Goal: Task Accomplishment & Management: Manage account settings

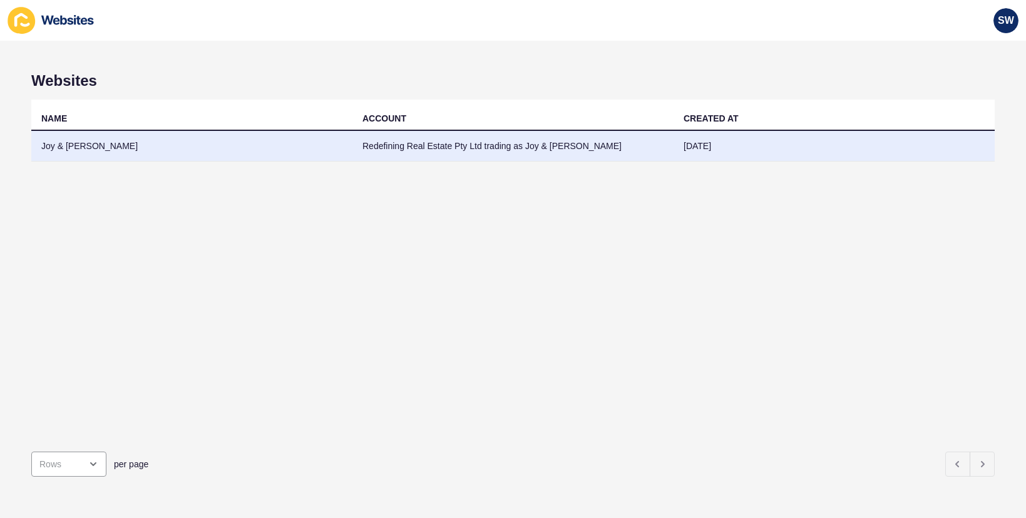
click at [68, 143] on td "Joy & [PERSON_NAME]" at bounding box center [191, 146] width 321 height 31
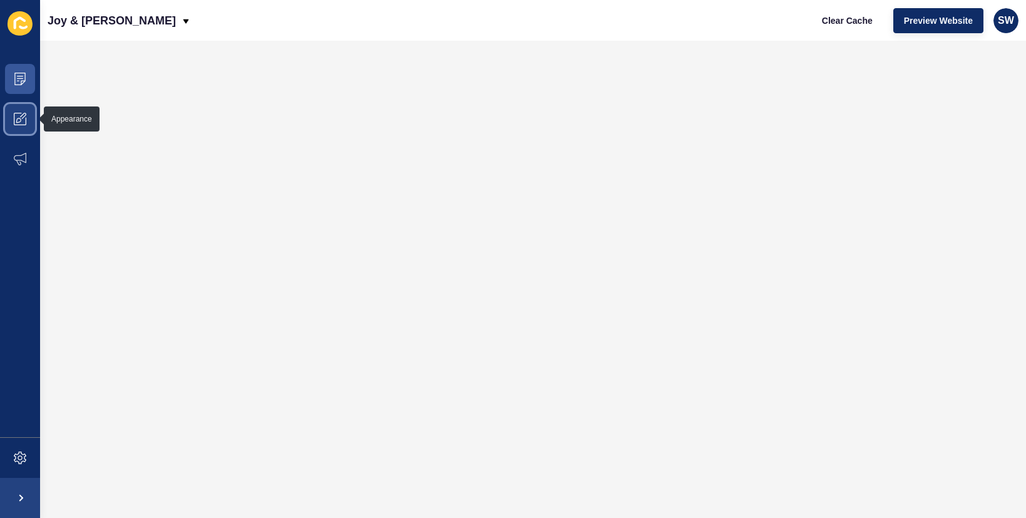
click at [23, 120] on icon at bounding box center [20, 119] width 13 height 13
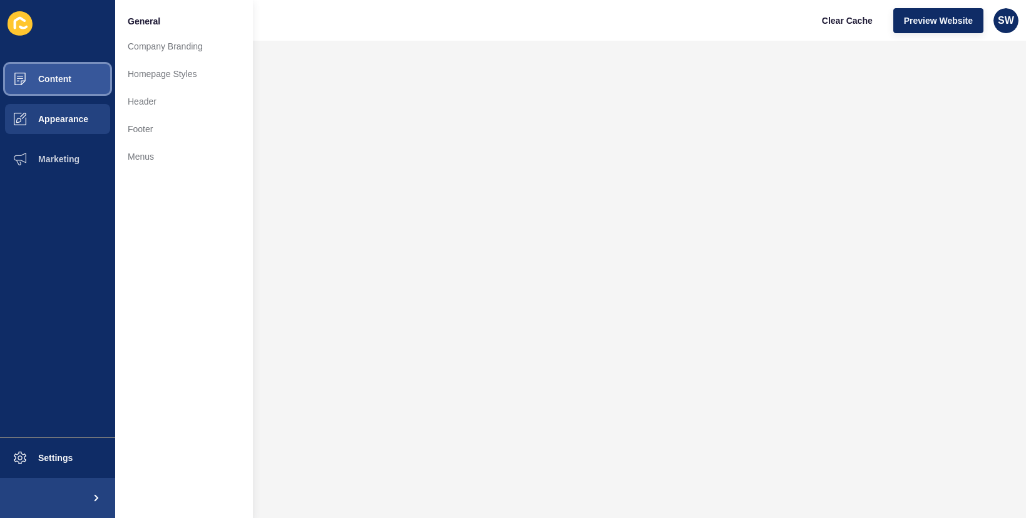
click at [76, 80] on button "Content" at bounding box center [57, 79] width 115 height 40
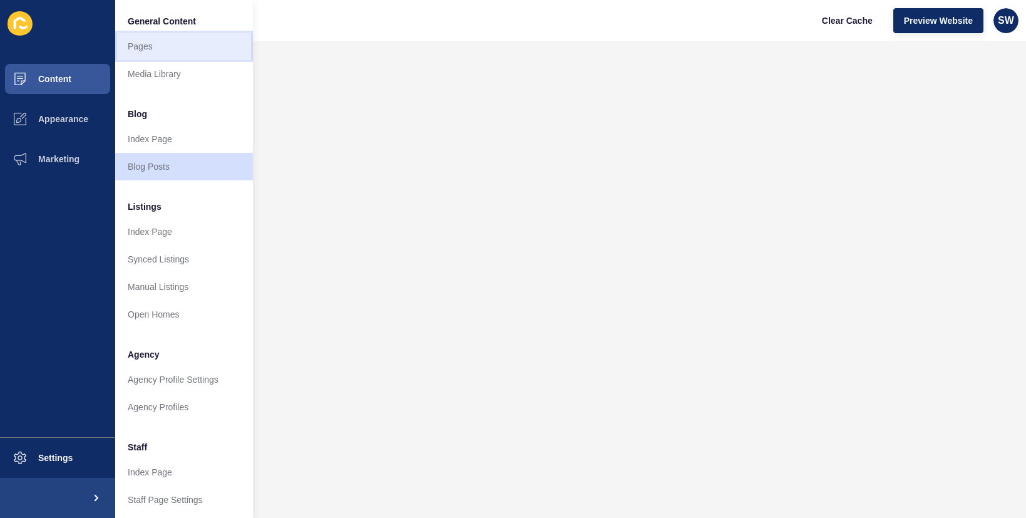
click at [160, 43] on link "Pages" at bounding box center [184, 47] width 138 height 28
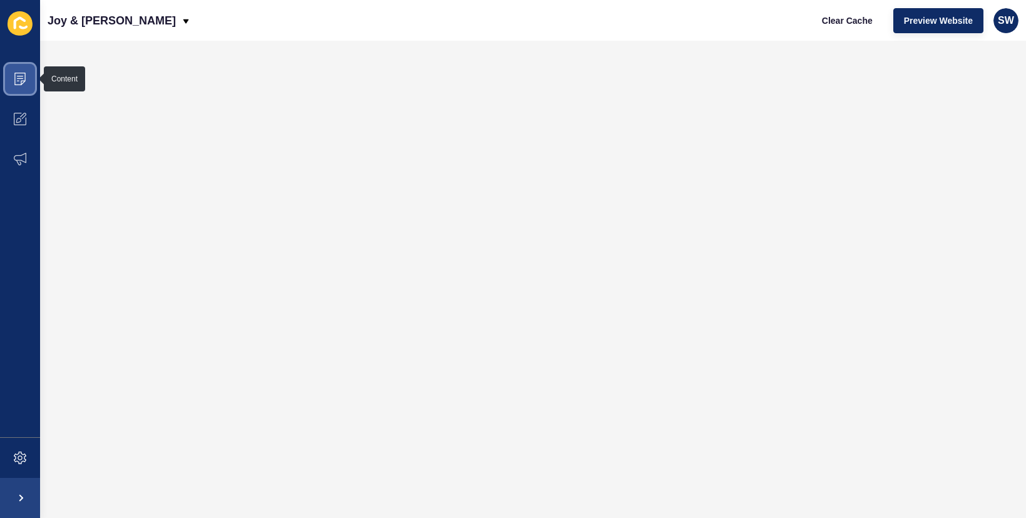
click at [17, 76] on icon at bounding box center [20, 79] width 13 height 13
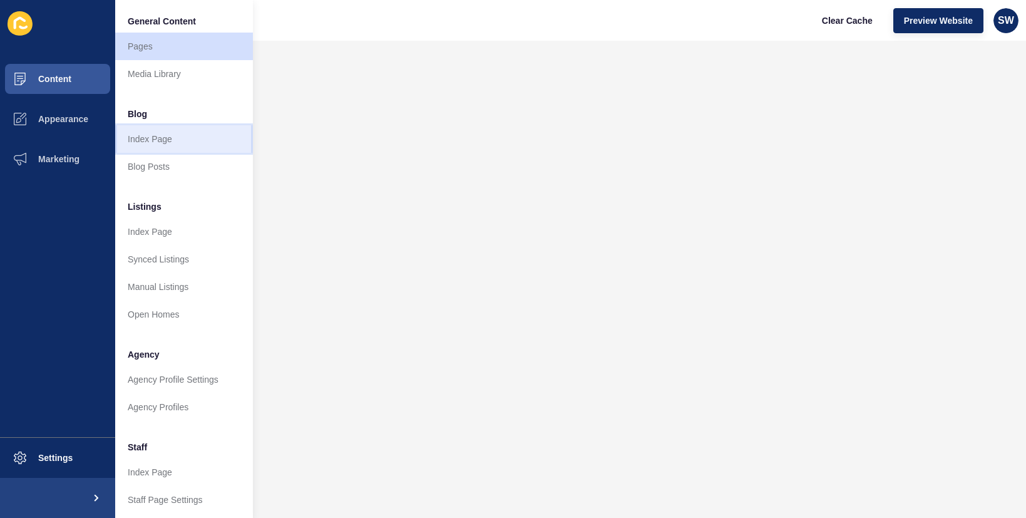
click at [170, 145] on link "Index Page" at bounding box center [184, 139] width 138 height 28
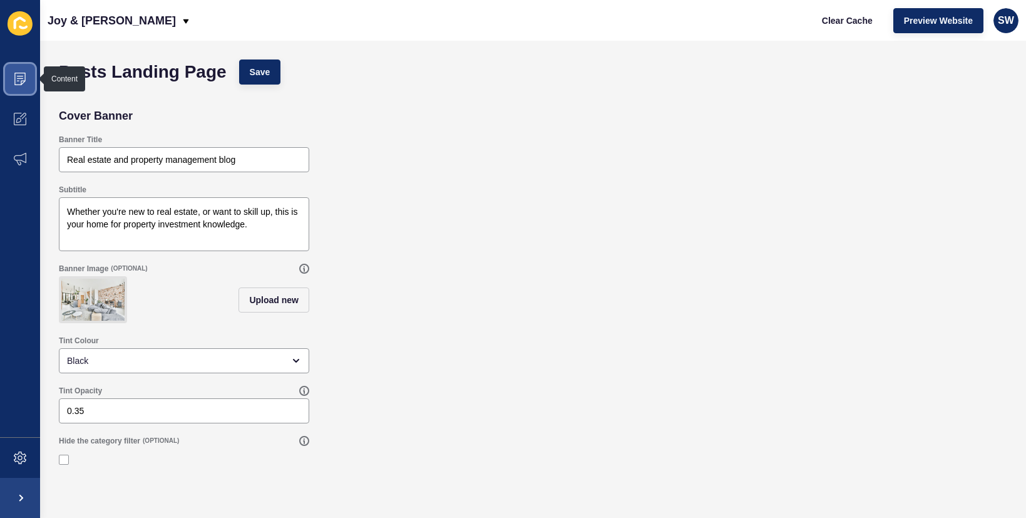
click at [29, 78] on span at bounding box center [20, 79] width 40 height 40
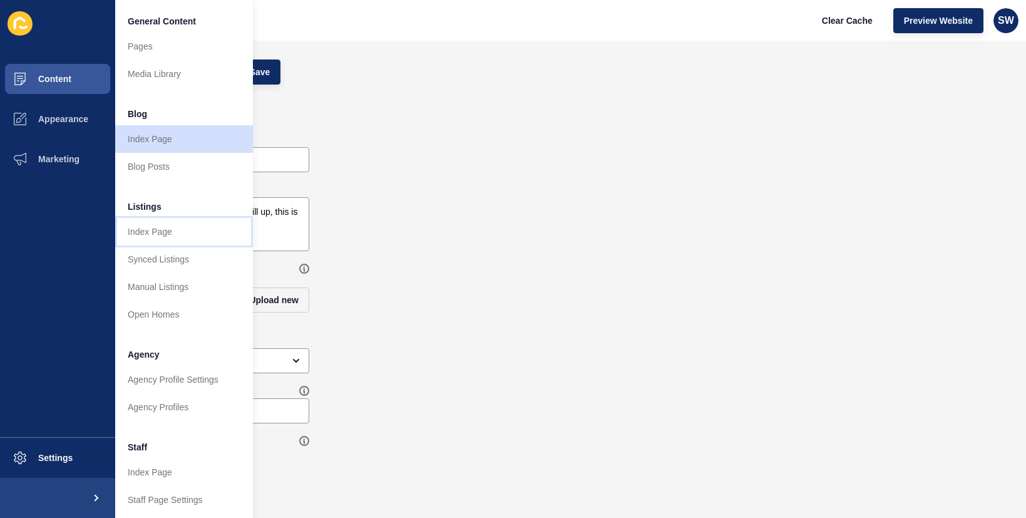
click at [155, 232] on link "Index Page" at bounding box center [184, 232] width 138 height 28
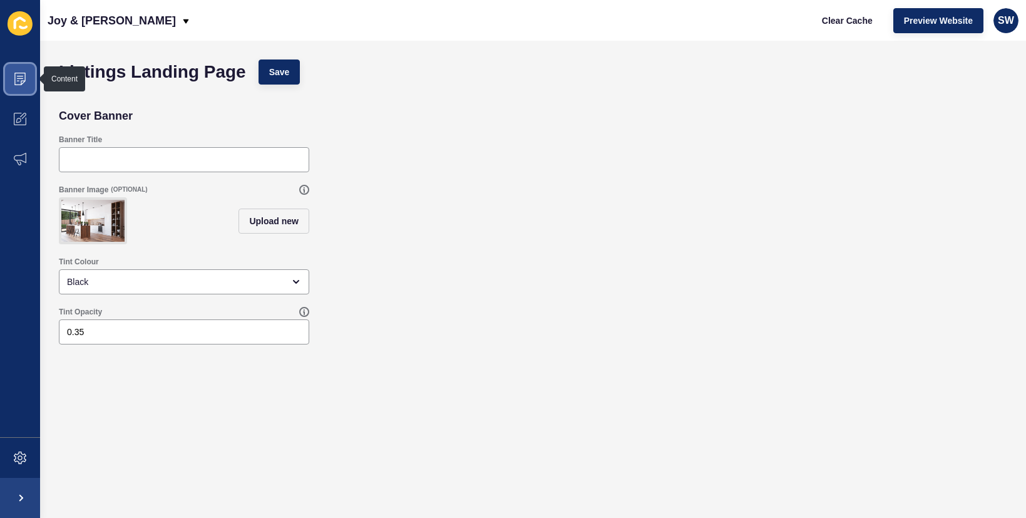
click at [21, 77] on icon at bounding box center [20, 79] width 13 height 13
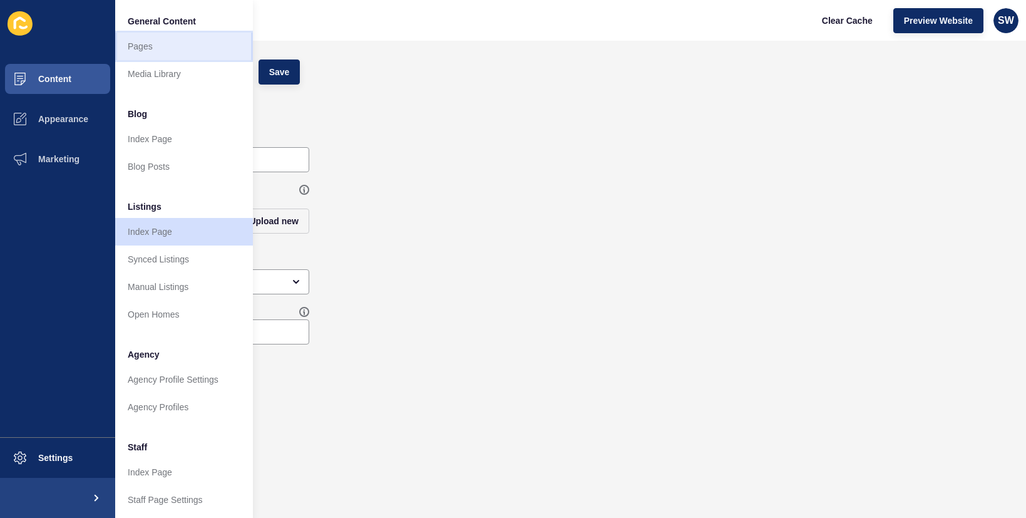
click at [148, 49] on link "Pages" at bounding box center [184, 47] width 138 height 28
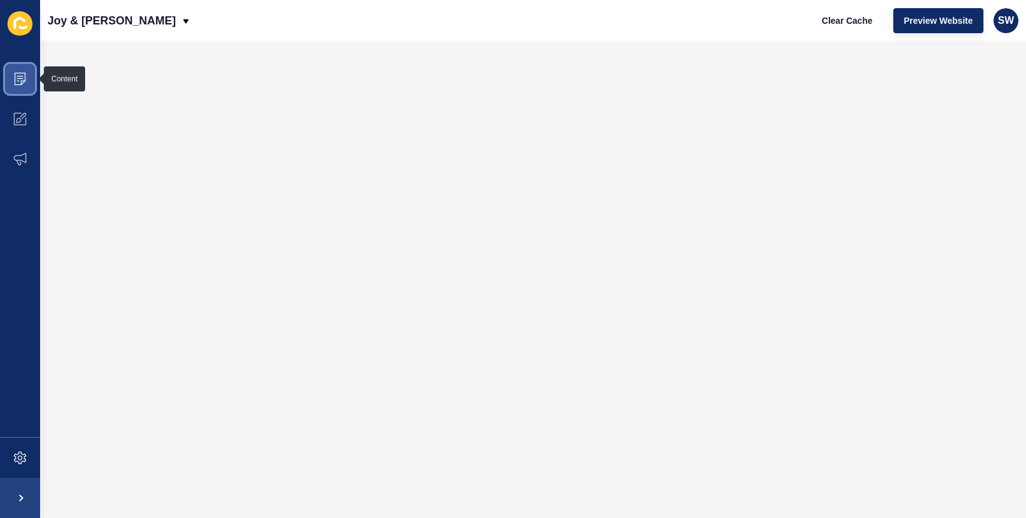
click at [16, 96] on span at bounding box center [20, 79] width 40 height 40
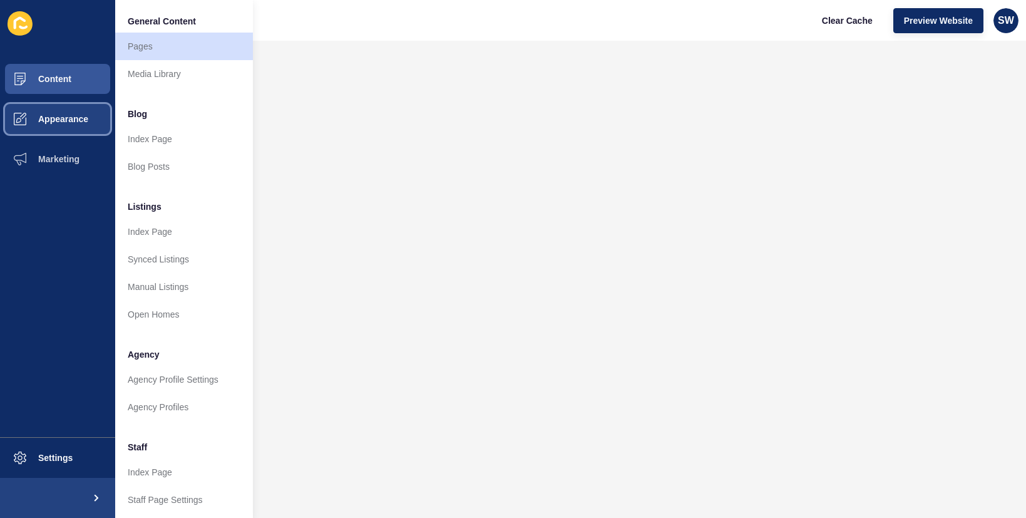
click at [55, 112] on button "Appearance" at bounding box center [57, 119] width 115 height 40
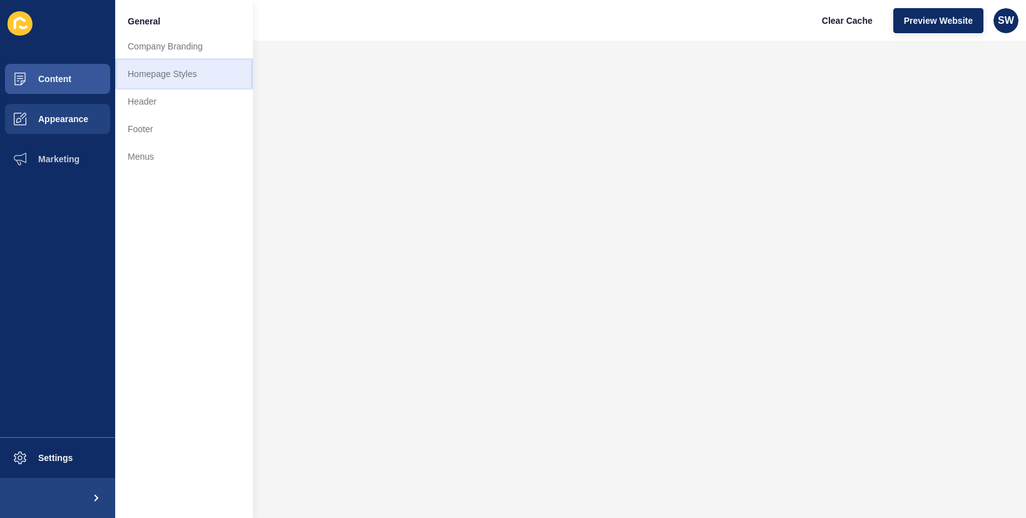
click at [166, 82] on link "Homepage Styles" at bounding box center [184, 74] width 138 height 28
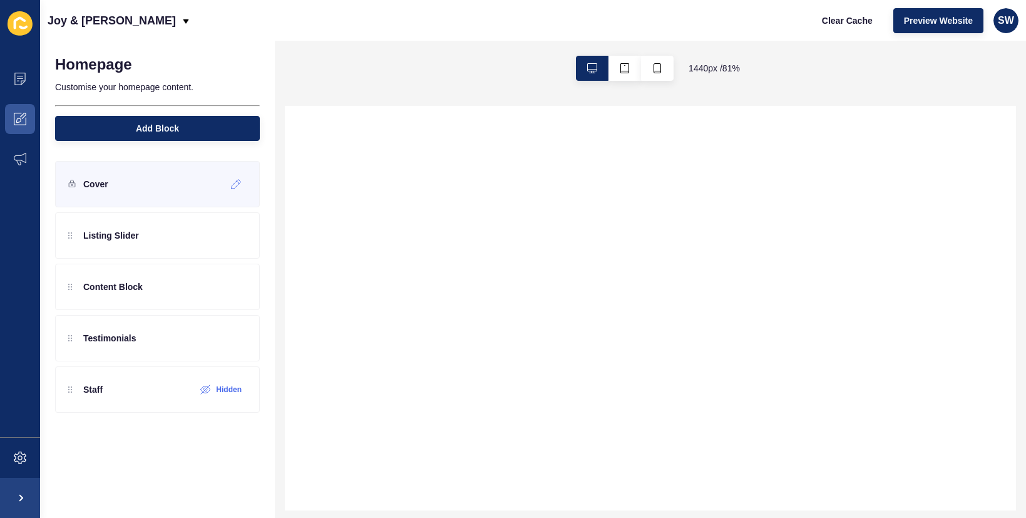
click at [136, 191] on div "Cover" at bounding box center [157, 184] width 205 height 46
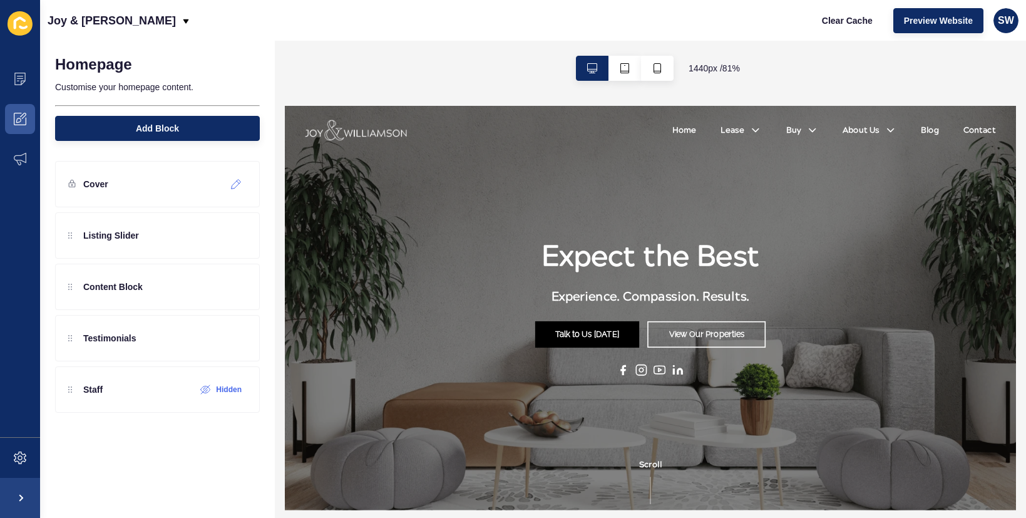
click at [233, 182] on icon at bounding box center [236, 184] width 11 height 10
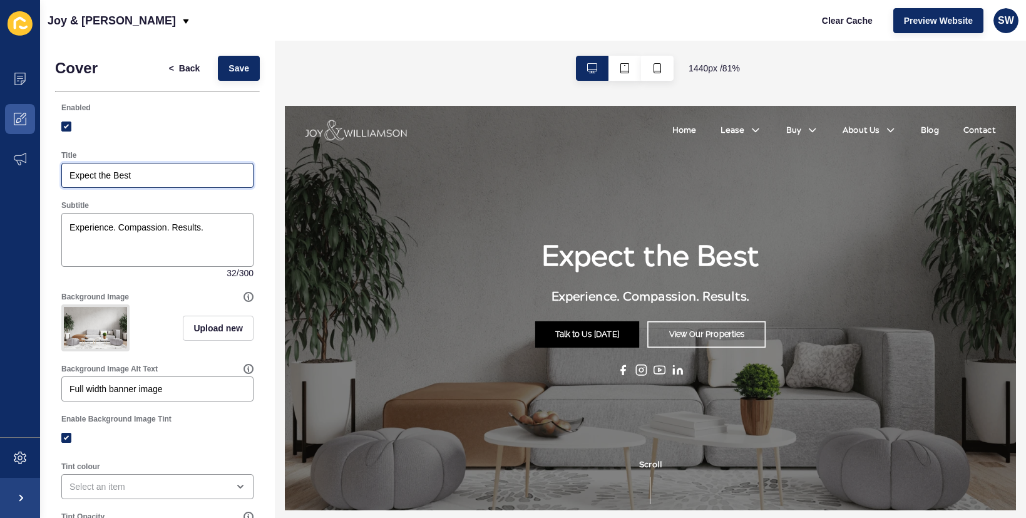
drag, startPoint x: 79, startPoint y: 178, endPoint x: 51, endPoint y: 177, distance: 28.2
type input "P"
click at [239, 64] on button "Save" at bounding box center [239, 68] width 42 height 25
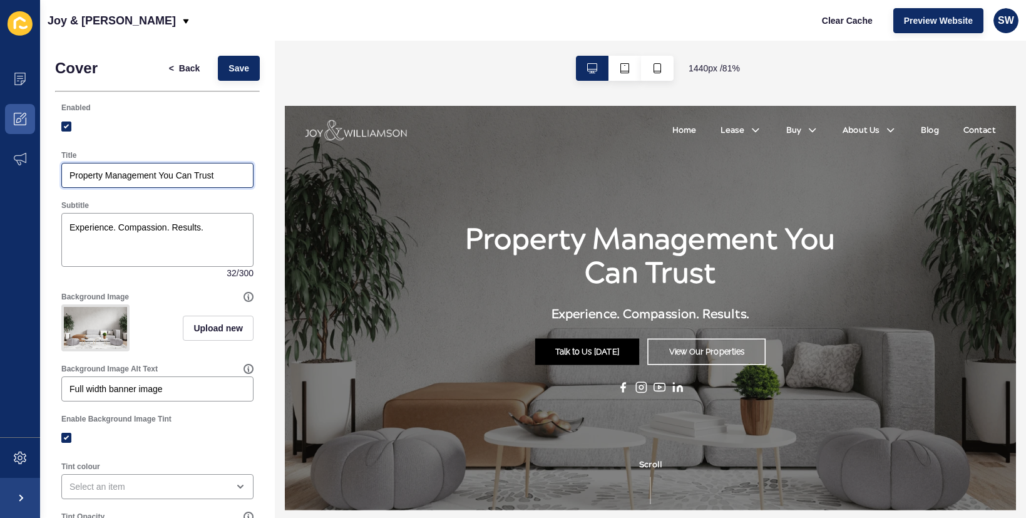
click at [159, 177] on input "Property Management You Can Trust" at bounding box center [157, 175] width 176 height 13
drag, startPoint x: 221, startPoint y: 173, endPoint x: 31, endPoint y: 164, distance: 189.9
click at [31, 164] on div "Content Appearance Marketing Settings Joy & [PERSON_NAME] Clear Cache Preview W…" at bounding box center [513, 259] width 1026 height 518
click at [218, 133] on div at bounding box center [157, 126] width 192 height 23
click at [228, 68] on span "Save" at bounding box center [238, 68] width 21 height 13
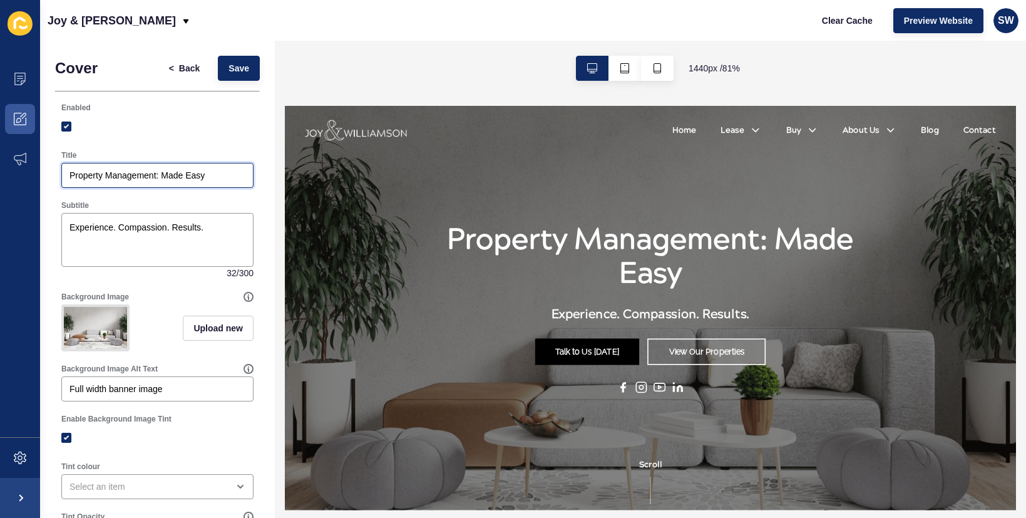
drag, startPoint x: 158, startPoint y: 175, endPoint x: 106, endPoint y: 177, distance: 52.6
click at [106, 177] on input "Property Management: Made Easy" at bounding box center [157, 175] width 176 height 13
click at [158, 175] on input "Property Management: Made Easy" at bounding box center [157, 175] width 176 height 13
click at [228, 65] on span "Save" at bounding box center [238, 68] width 21 height 13
drag, startPoint x: 158, startPoint y: 177, endPoint x: 105, endPoint y: 181, distance: 52.8
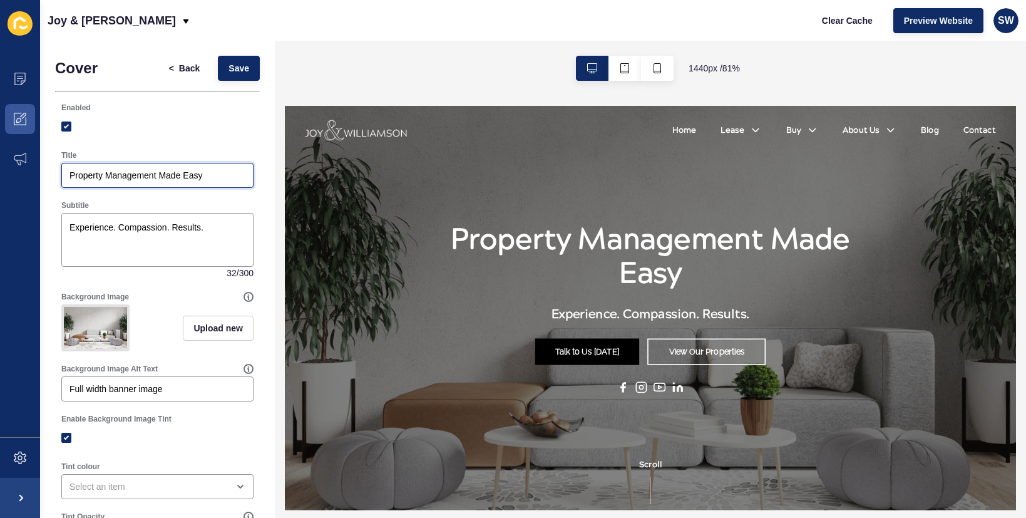
click at [105, 181] on input "Property Management Made Easy" at bounding box center [157, 175] width 176 height 13
type input "Property Made Easy"
click at [242, 67] on button "Save" at bounding box center [239, 68] width 42 height 25
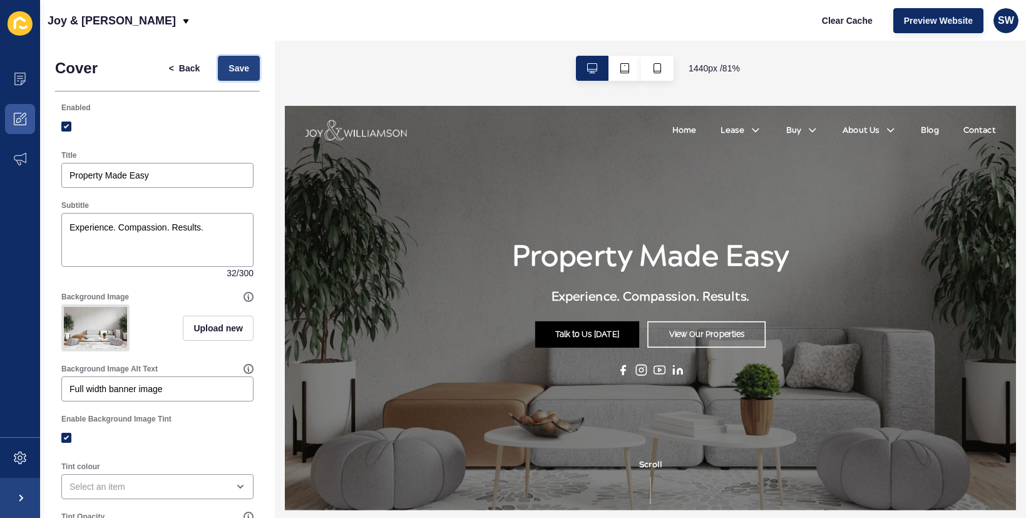
click at [228, 63] on span "Save" at bounding box center [238, 68] width 21 height 13
click at [21, 81] on icon at bounding box center [20, 79] width 13 height 13
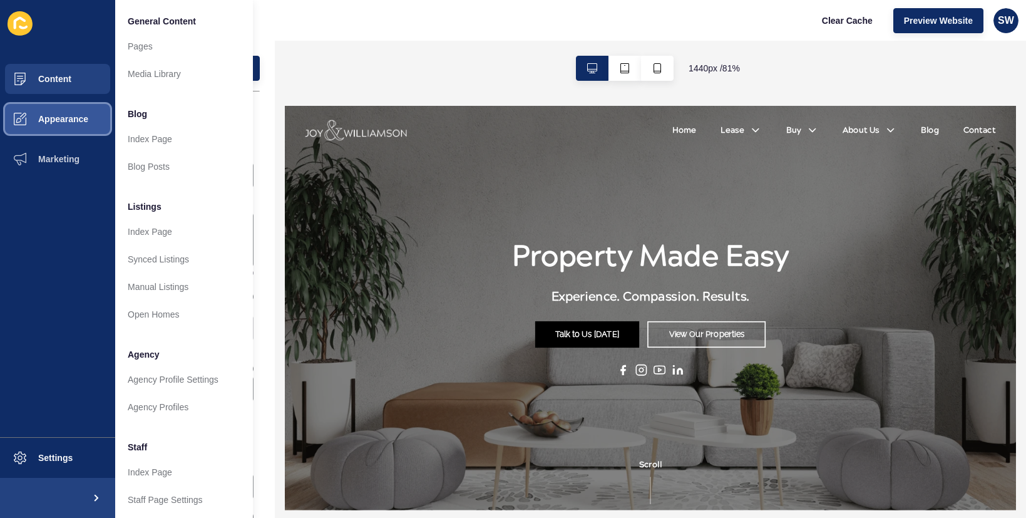
click at [43, 123] on span "Appearance" at bounding box center [43, 119] width 90 height 10
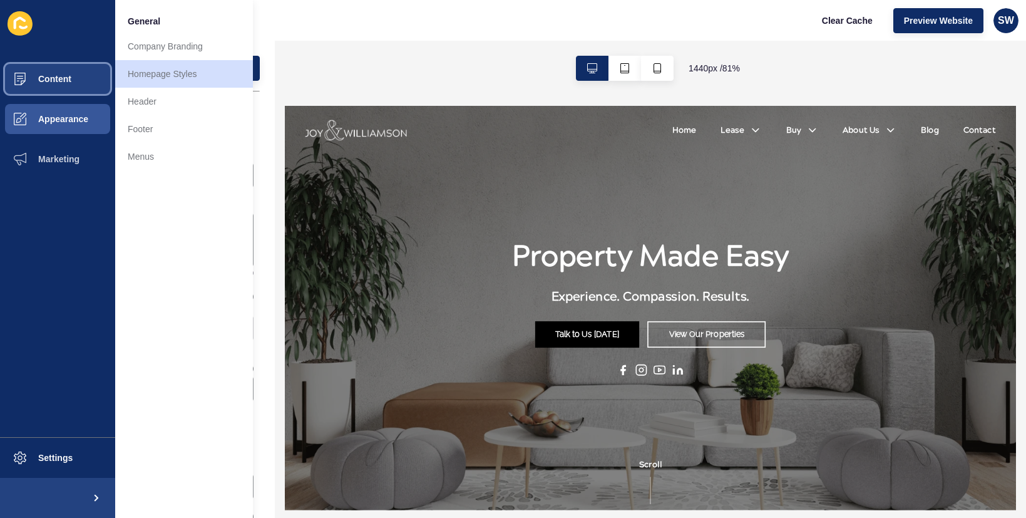
click at [41, 81] on span "Content" at bounding box center [34, 79] width 73 height 10
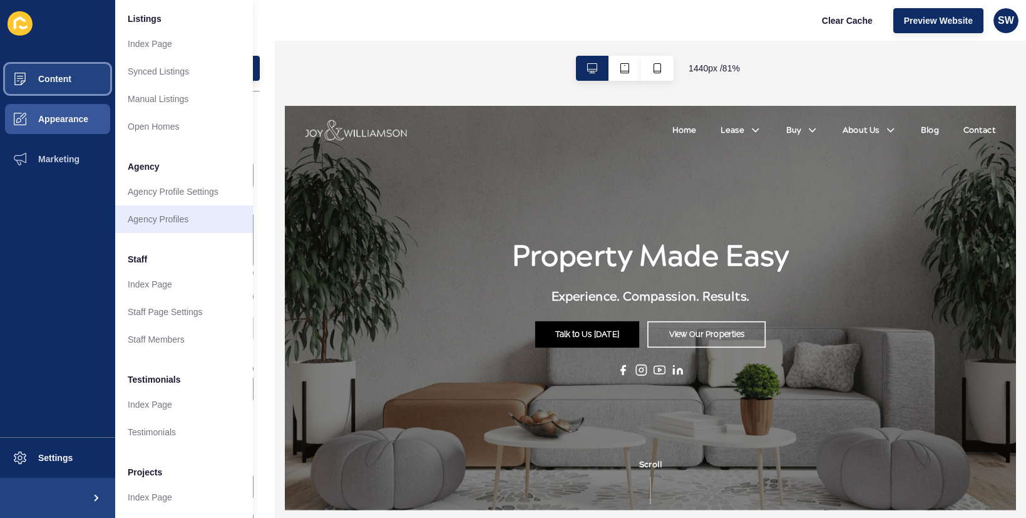
scroll to position [225, 0]
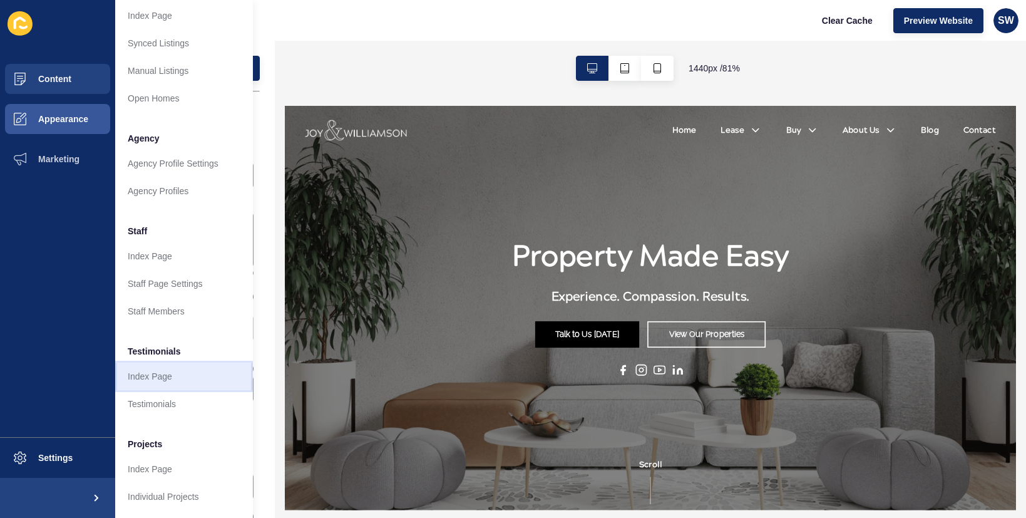
click at [172, 369] on link "Index Page" at bounding box center [184, 376] width 138 height 28
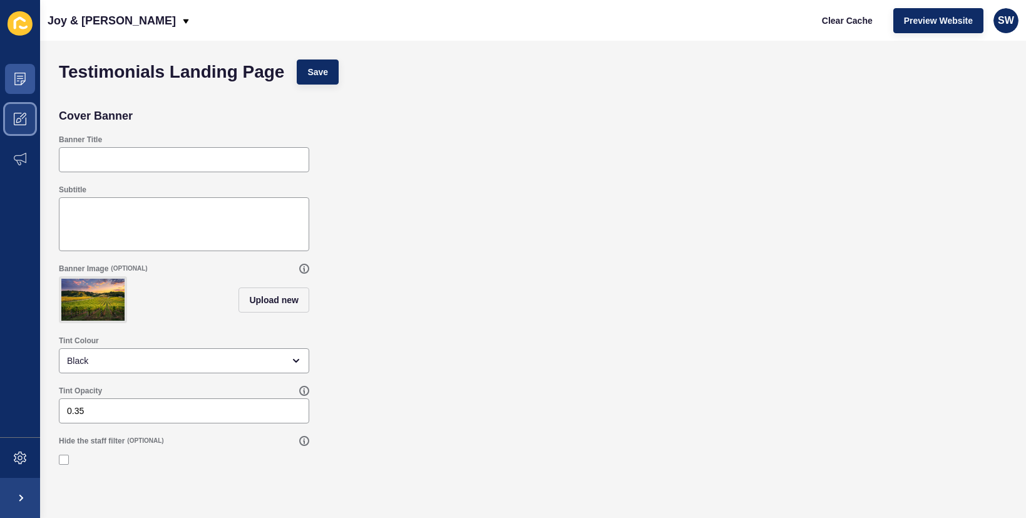
click at [22, 118] on icon at bounding box center [20, 119] width 13 height 13
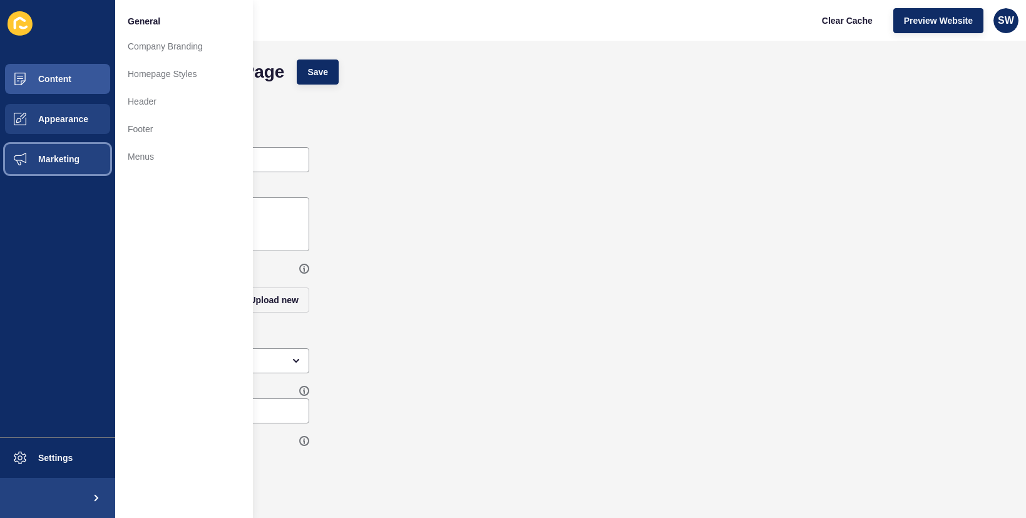
click at [60, 158] on span "Marketing" at bounding box center [38, 159] width 81 height 10
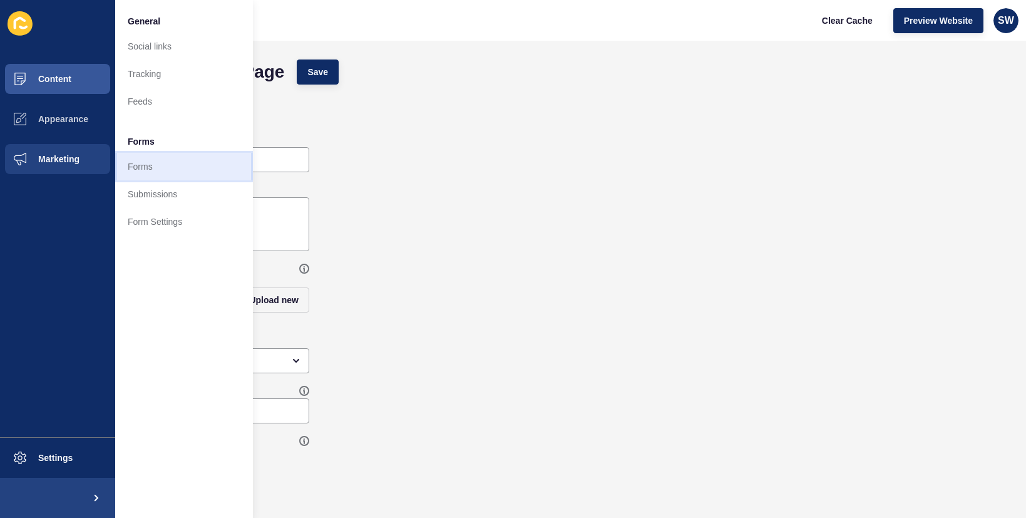
click at [143, 157] on link "Forms" at bounding box center [184, 167] width 138 height 28
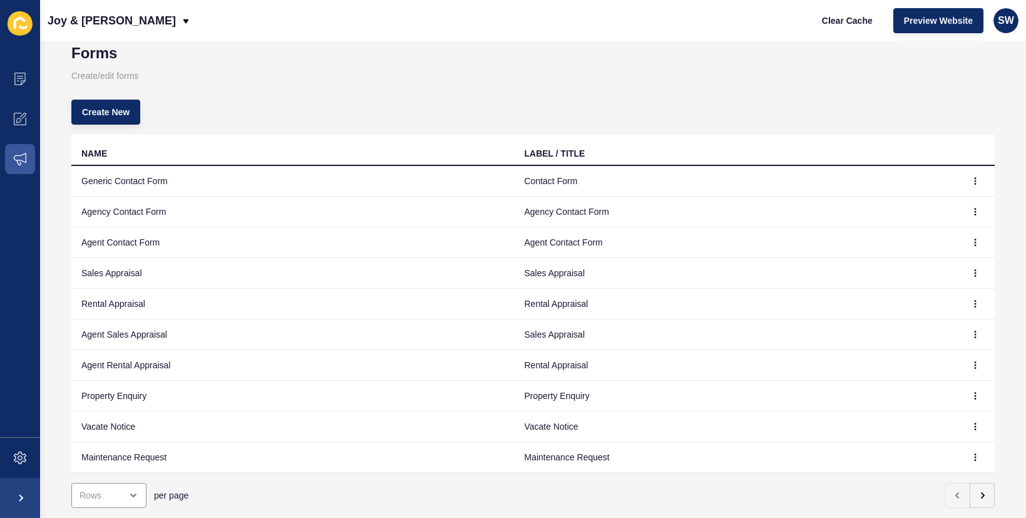
scroll to position [6, 0]
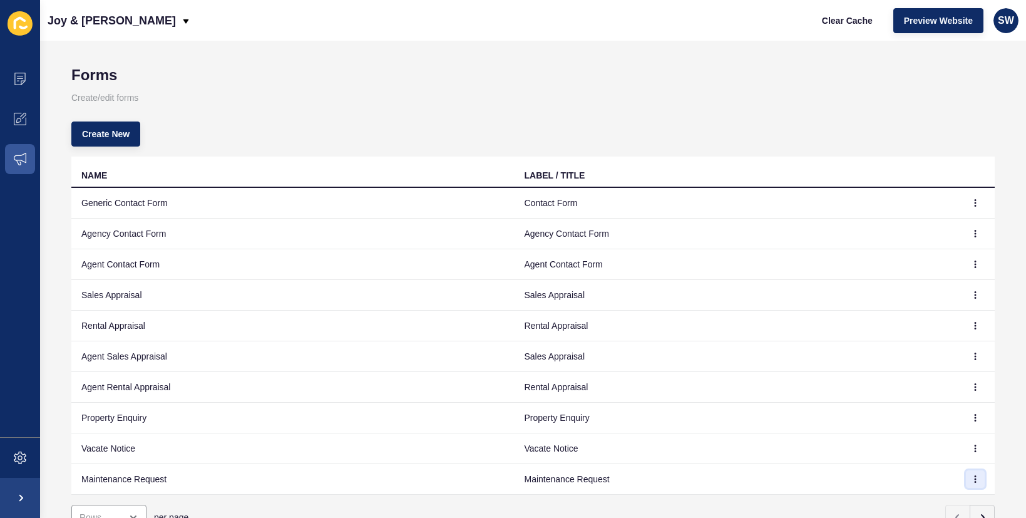
click at [966, 483] on button "button" at bounding box center [975, 479] width 19 height 18
click at [971, 481] on icon "button" at bounding box center [975, 479] width 8 height 8
click at [910, 432] on link "Edit" at bounding box center [932, 426] width 88 height 28
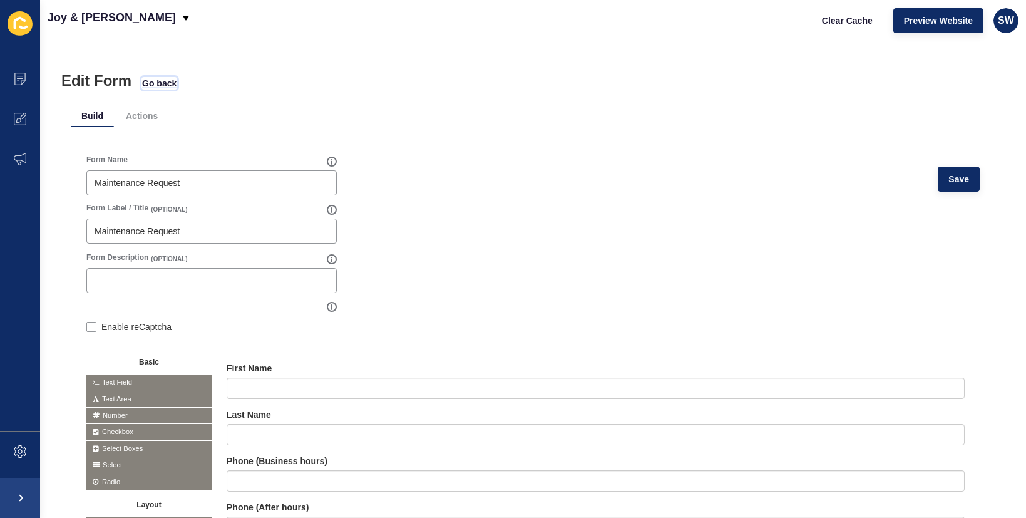
click at [159, 83] on span "Go back" at bounding box center [159, 83] width 34 height 13
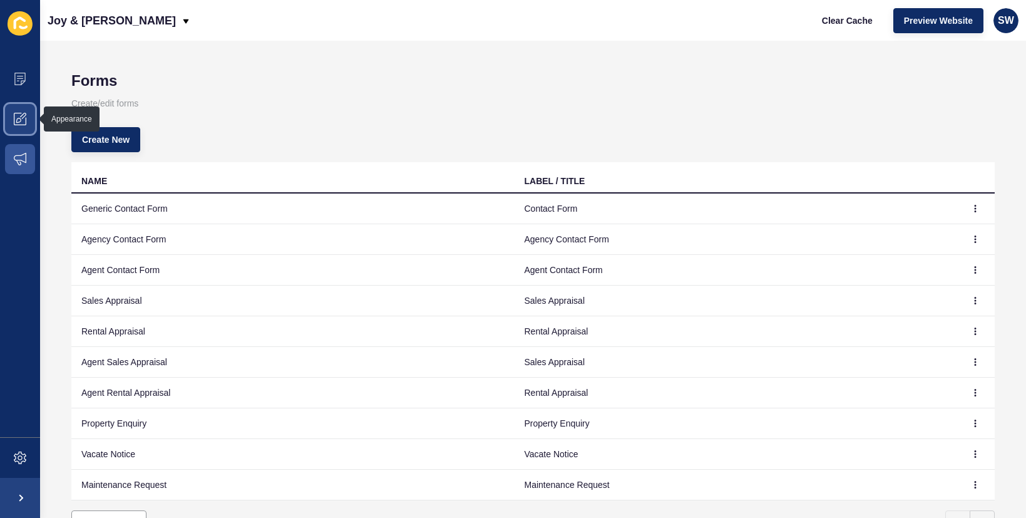
click at [21, 114] on icon at bounding box center [20, 119] width 13 height 13
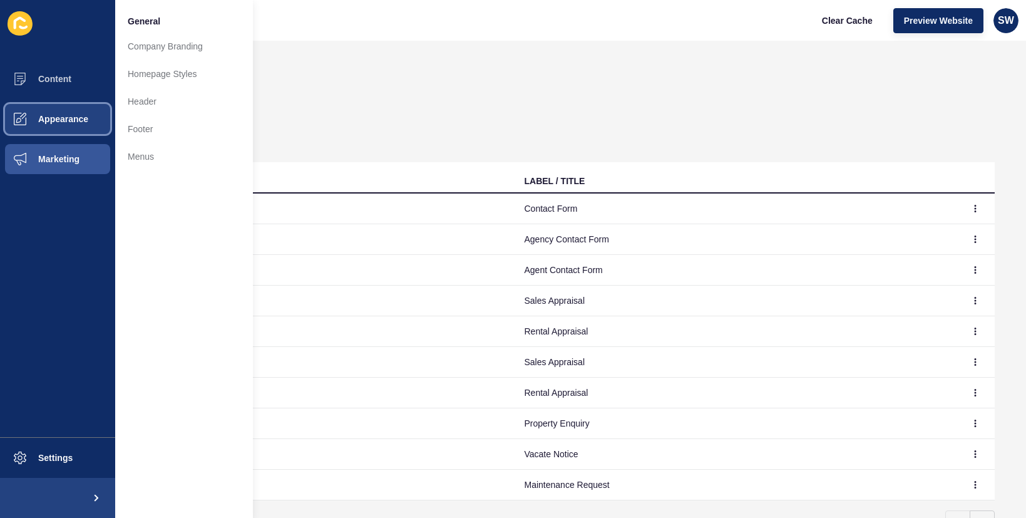
click at [68, 120] on span "Appearance" at bounding box center [43, 119] width 90 height 10
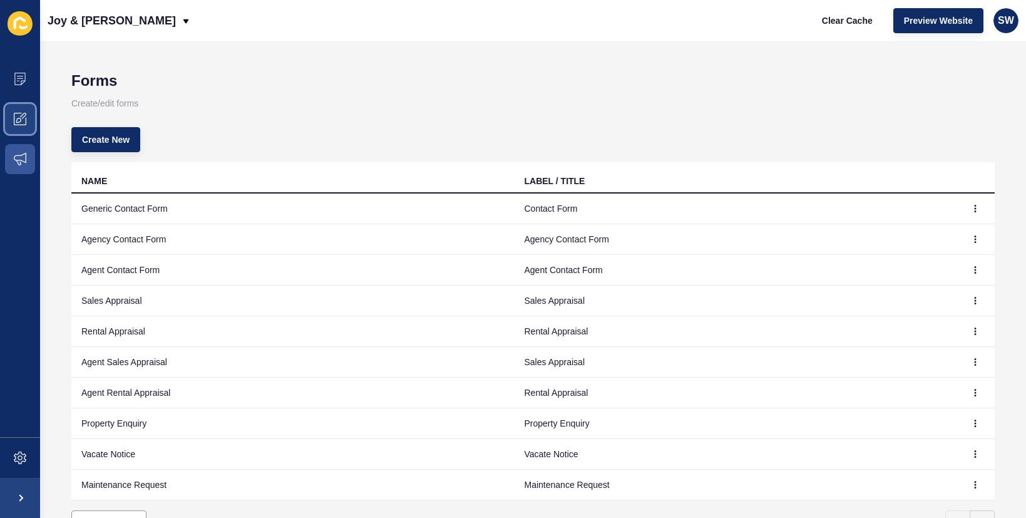
click at [32, 118] on span at bounding box center [20, 119] width 40 height 40
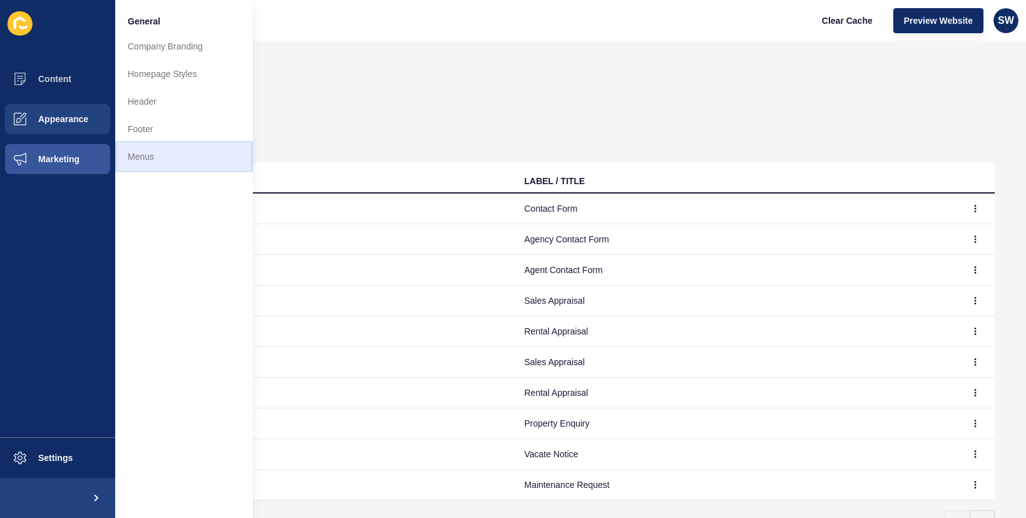
click at [150, 163] on link "Menus" at bounding box center [184, 157] width 138 height 28
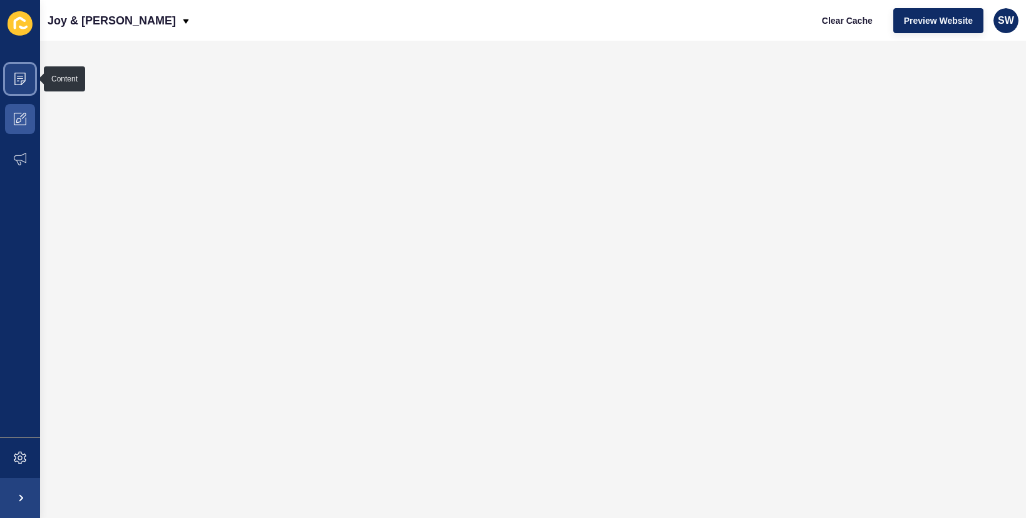
click at [24, 78] on icon at bounding box center [20, 79] width 13 height 13
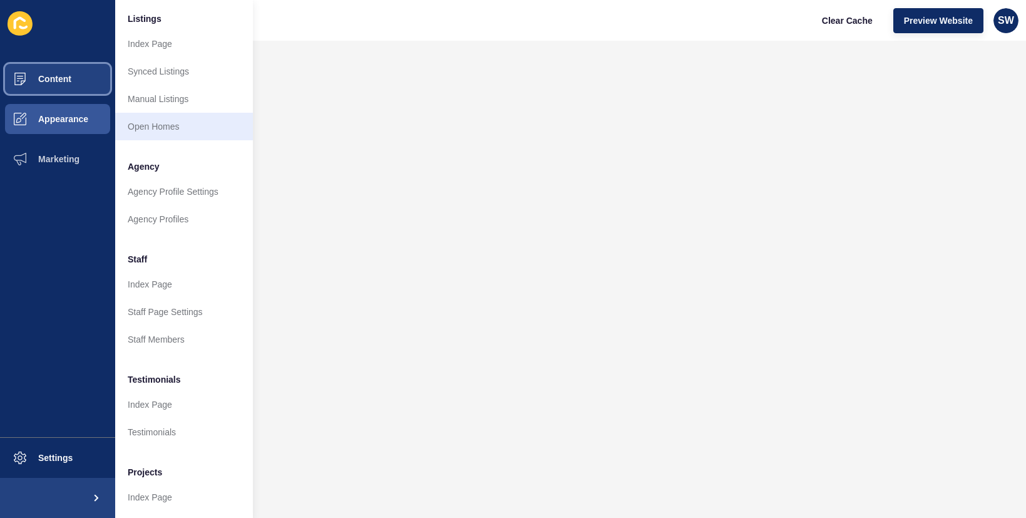
scroll to position [225, 0]
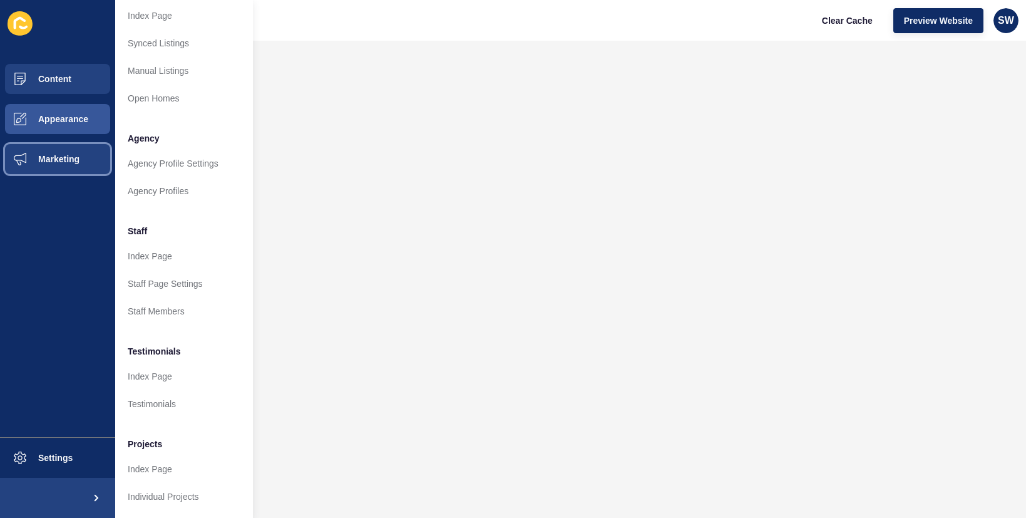
click at [58, 166] on button "Marketing" at bounding box center [57, 159] width 115 height 40
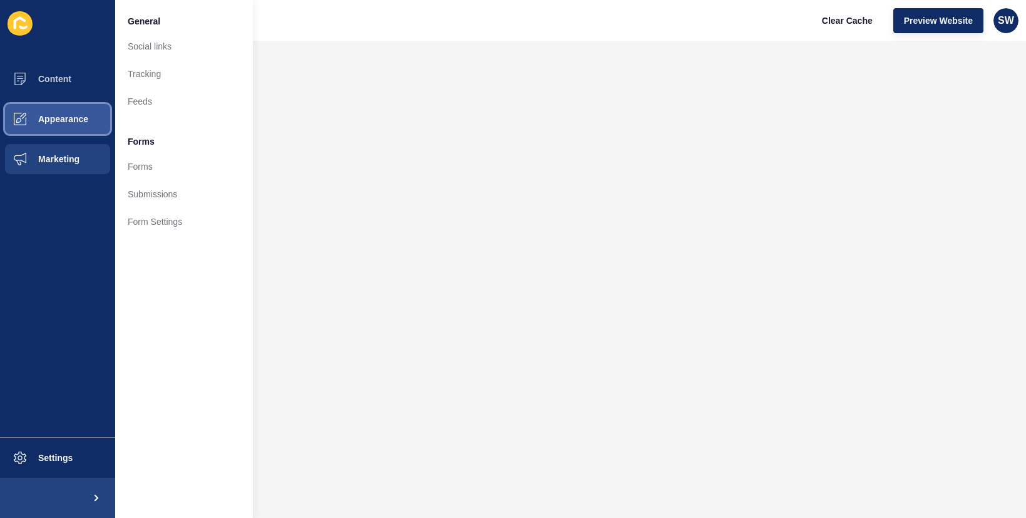
click at [51, 121] on span "Appearance" at bounding box center [43, 119] width 90 height 10
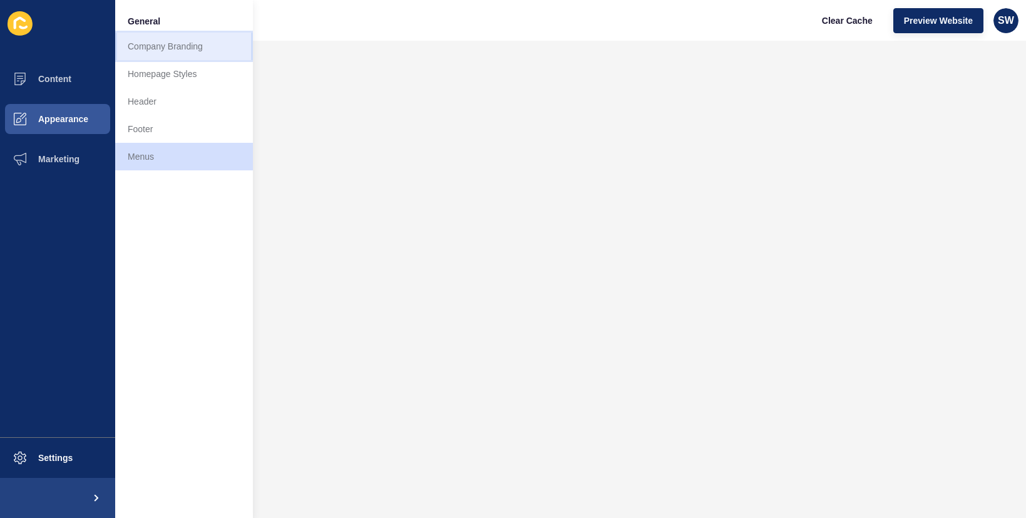
click at [155, 38] on link "Company Branding" at bounding box center [184, 47] width 138 height 28
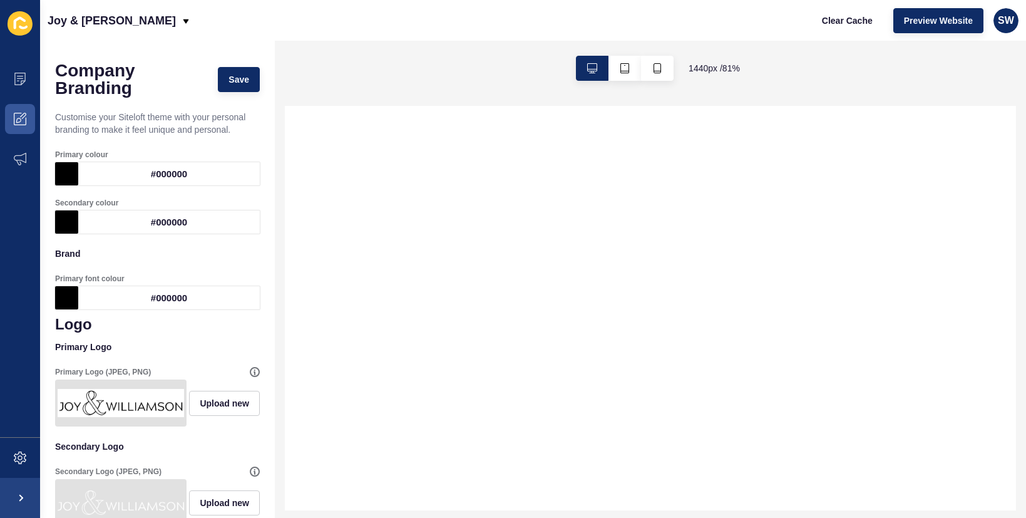
scroll to position [125, 0]
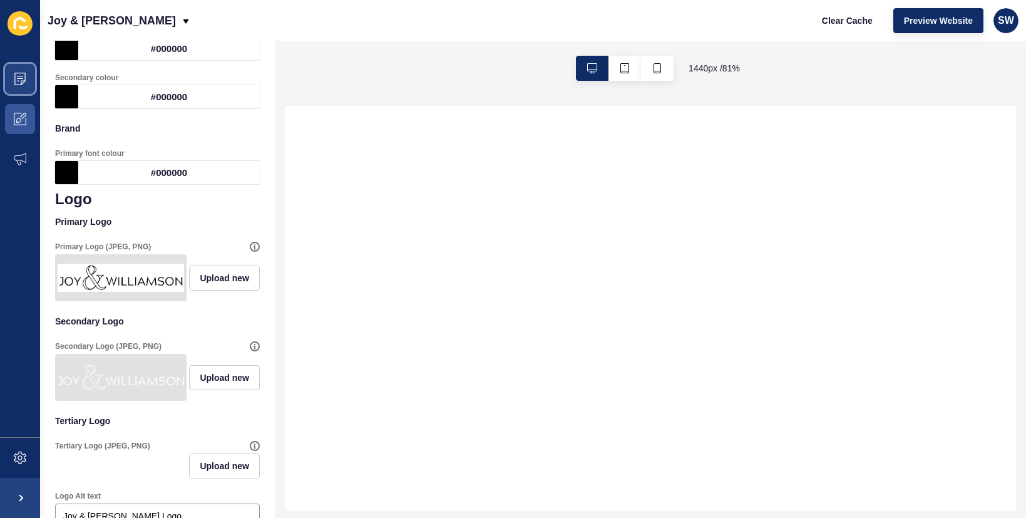
click at [28, 79] on span at bounding box center [20, 79] width 40 height 40
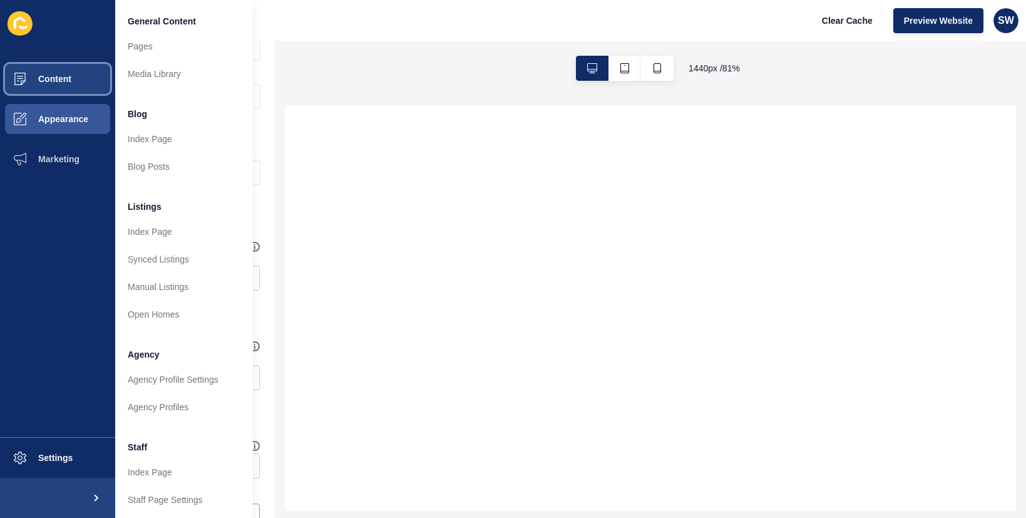
scroll to position [0, 0]
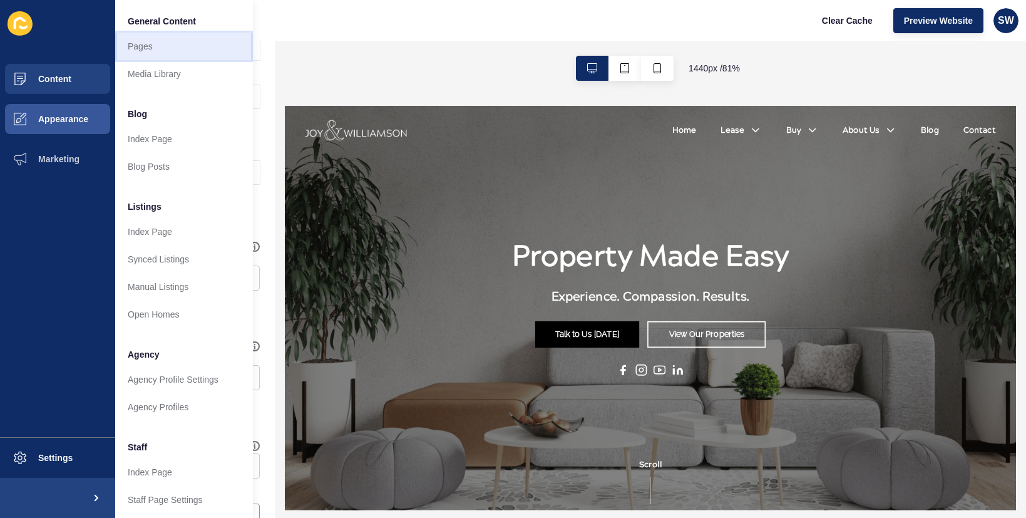
click at [161, 46] on link "Pages" at bounding box center [184, 47] width 138 height 28
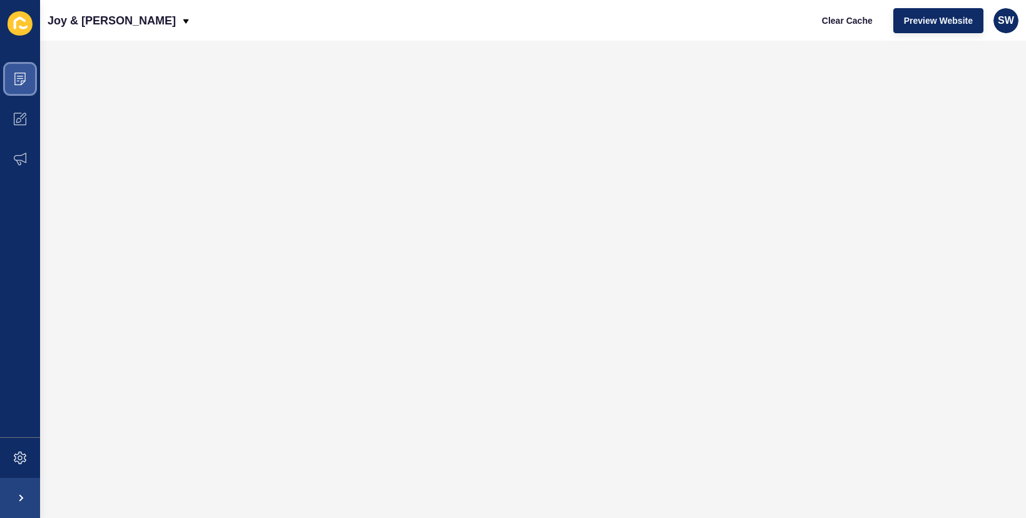
click at [21, 81] on icon at bounding box center [19, 79] width 11 height 13
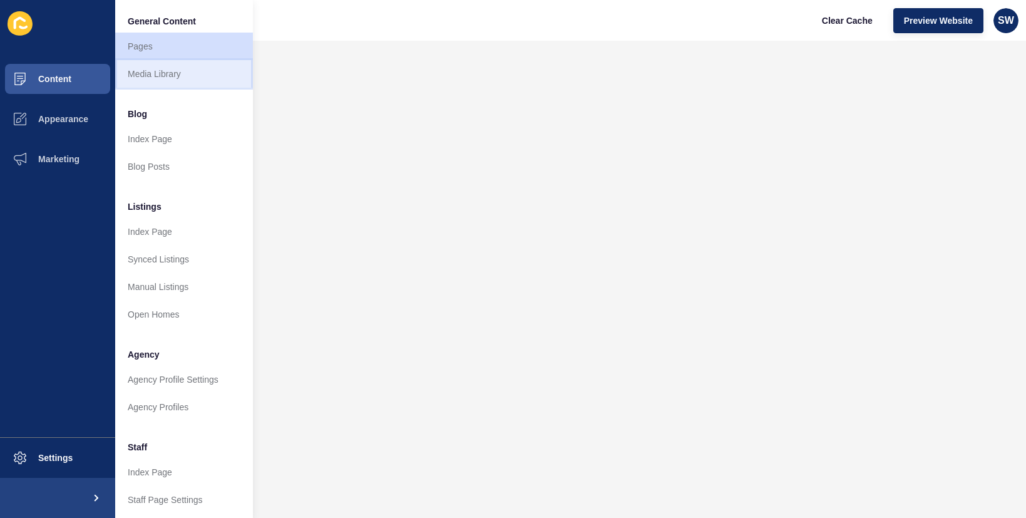
click at [158, 76] on link "Media Library" at bounding box center [184, 74] width 138 height 28
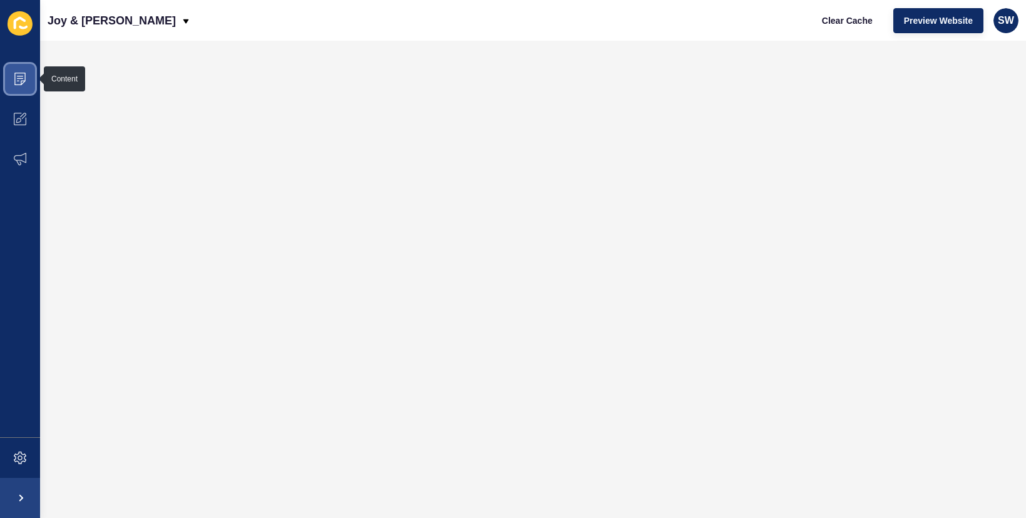
click at [19, 78] on icon at bounding box center [20, 79] width 13 height 13
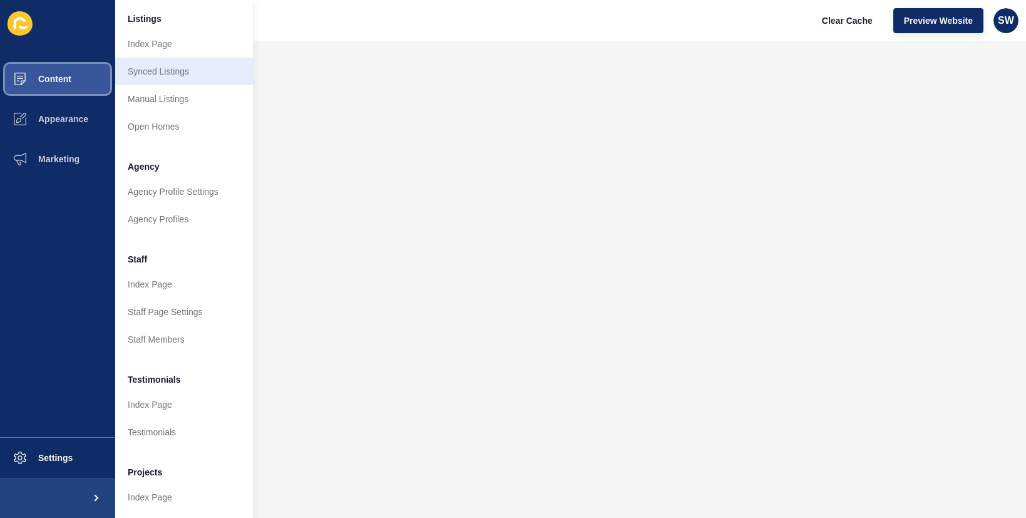
scroll to position [225, 0]
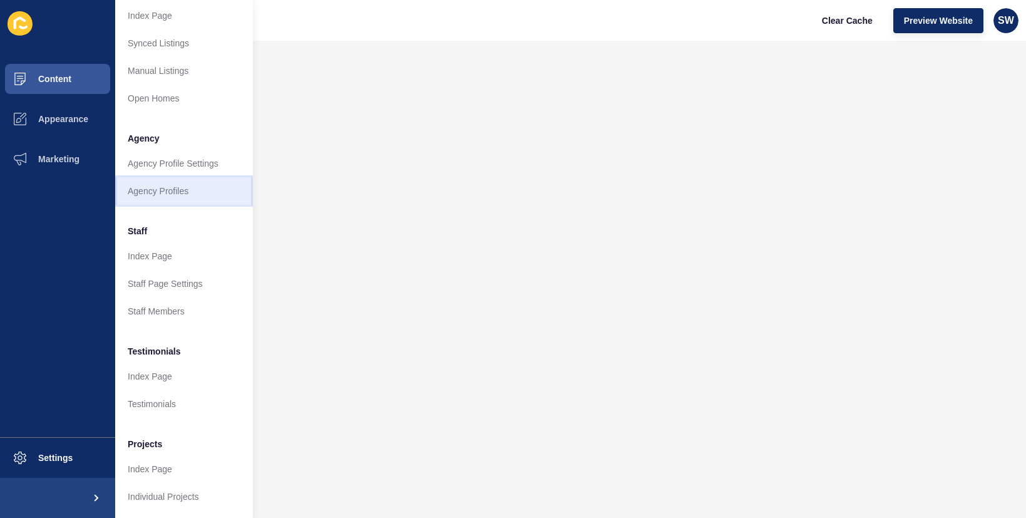
click at [178, 181] on link "Agency Profiles" at bounding box center [184, 191] width 138 height 28
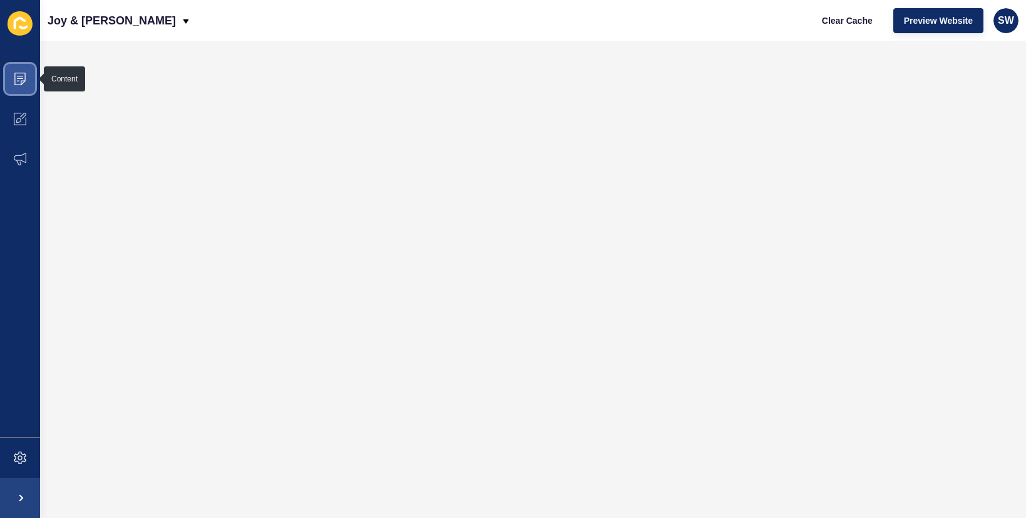
click at [23, 77] on icon at bounding box center [20, 79] width 13 height 13
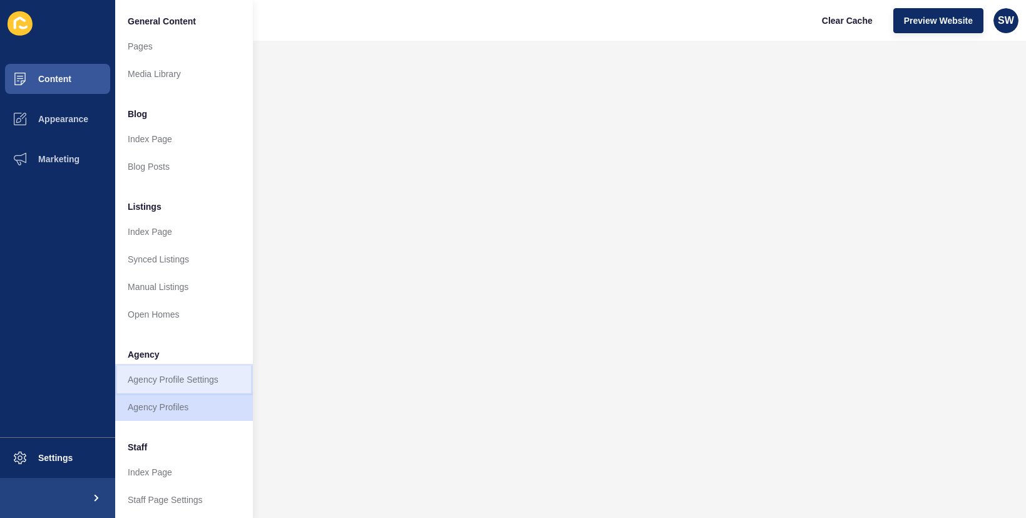
click at [164, 377] on link "Agency Profile Settings" at bounding box center [184, 380] width 138 height 28
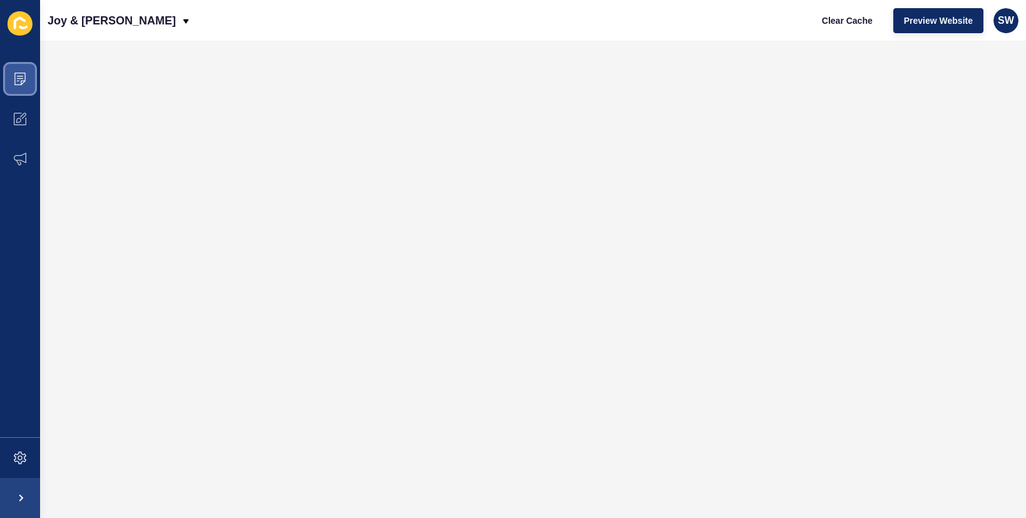
click at [16, 75] on icon at bounding box center [20, 79] width 13 height 13
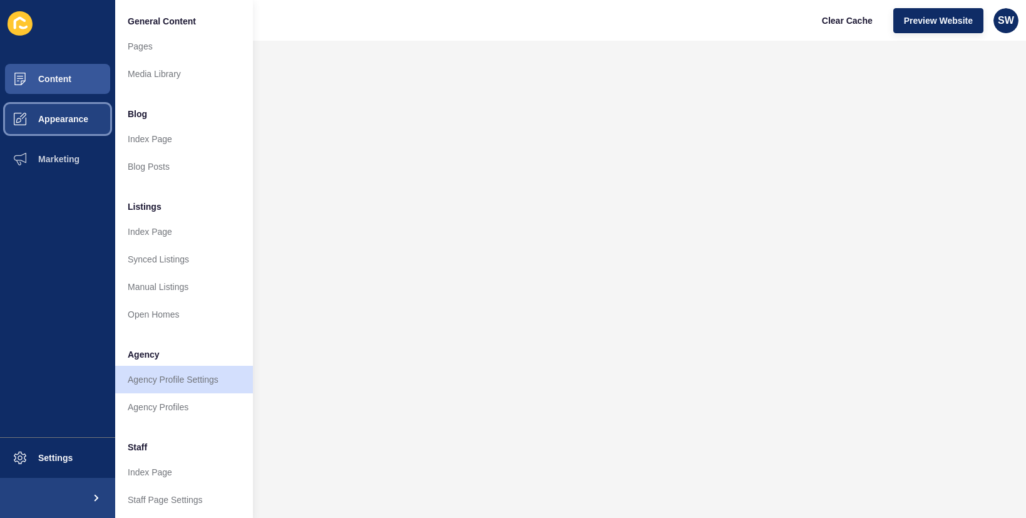
click at [57, 114] on span "Appearance" at bounding box center [43, 119] width 90 height 10
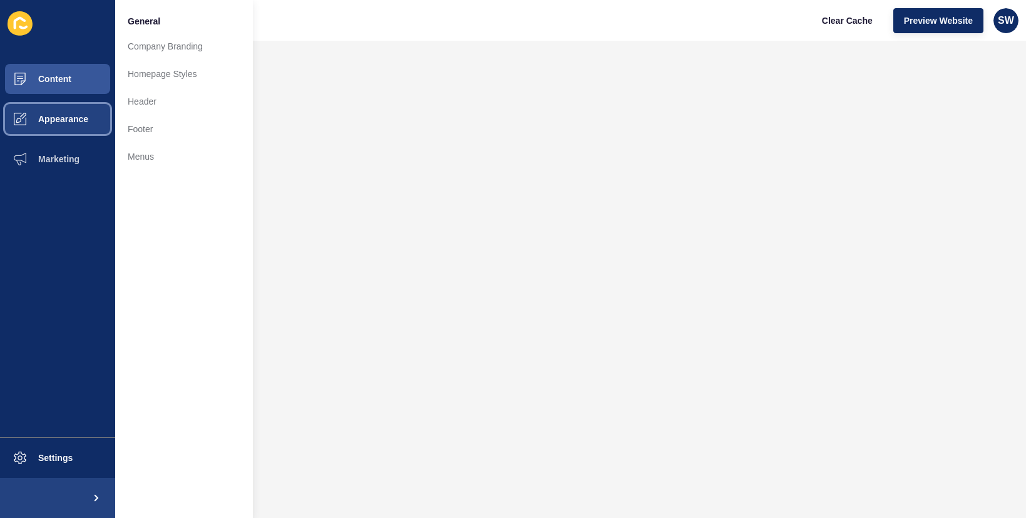
click at [62, 117] on span "Appearance" at bounding box center [43, 119] width 90 height 10
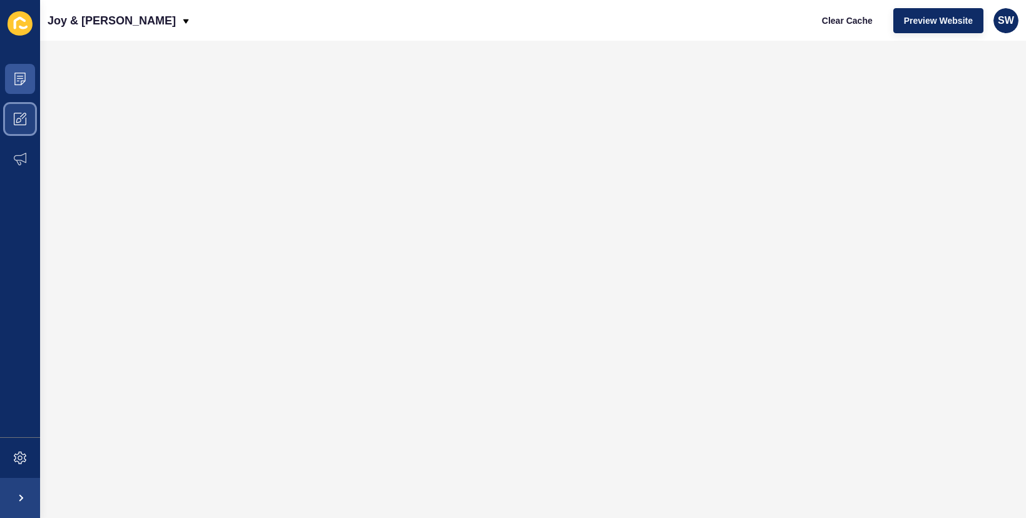
click at [39, 114] on span at bounding box center [20, 119] width 40 height 40
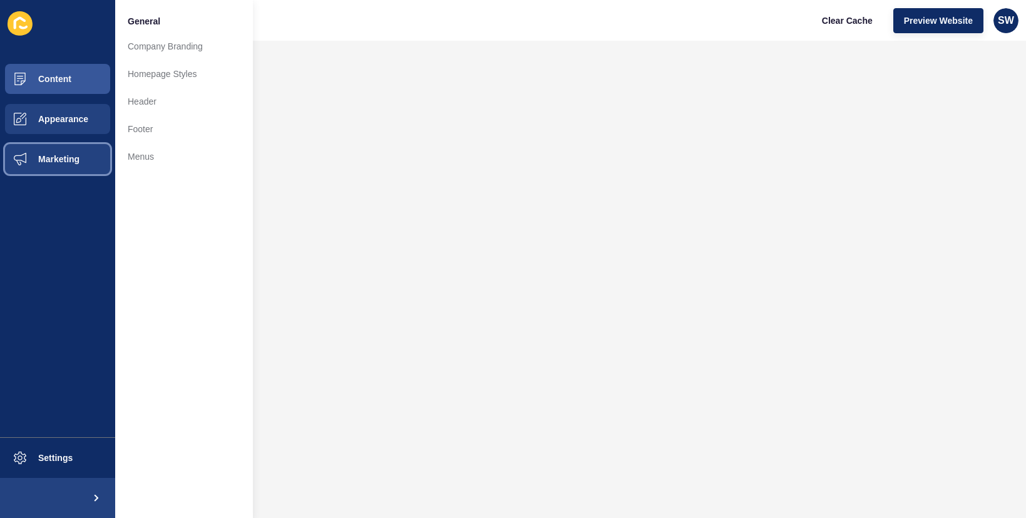
click at [67, 158] on span "Marketing" at bounding box center [38, 159] width 81 height 10
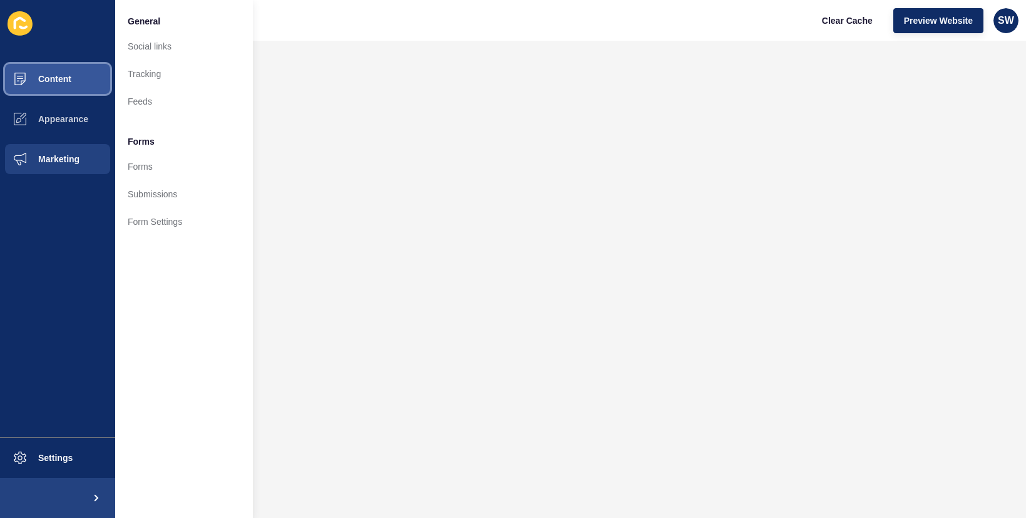
click at [48, 83] on span "Content" at bounding box center [34, 79] width 73 height 10
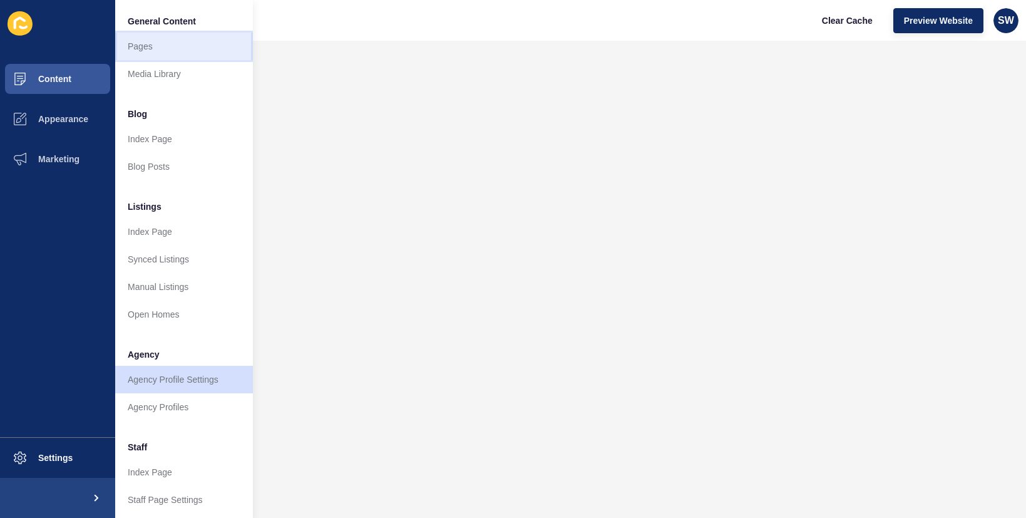
click at [143, 42] on link "Pages" at bounding box center [184, 47] width 138 height 28
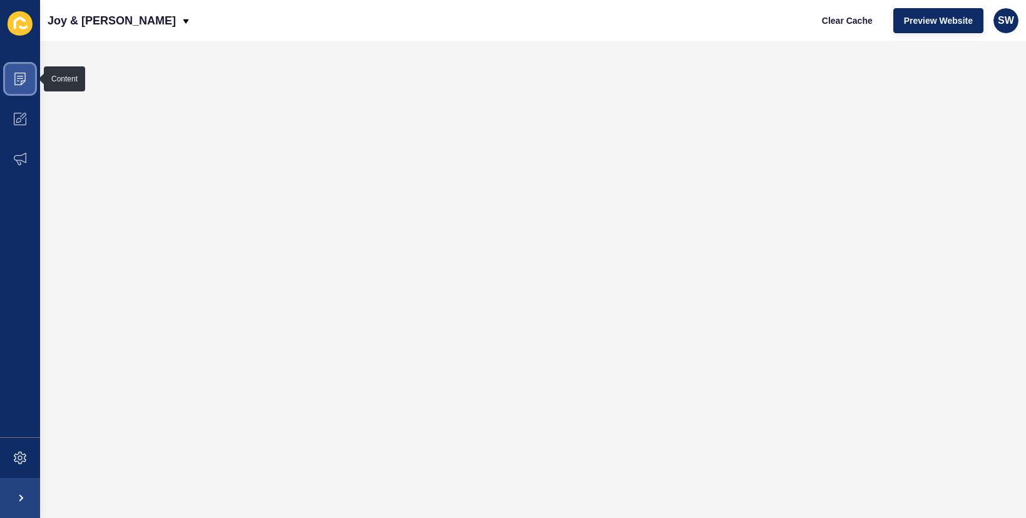
click at [17, 74] on icon at bounding box center [20, 79] width 13 height 13
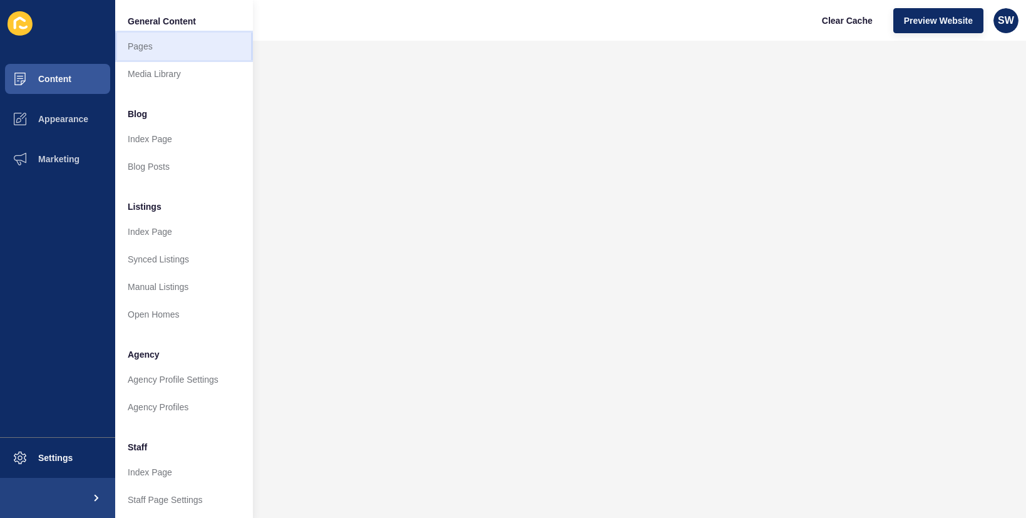
click at [150, 48] on link "Pages" at bounding box center [184, 47] width 138 height 28
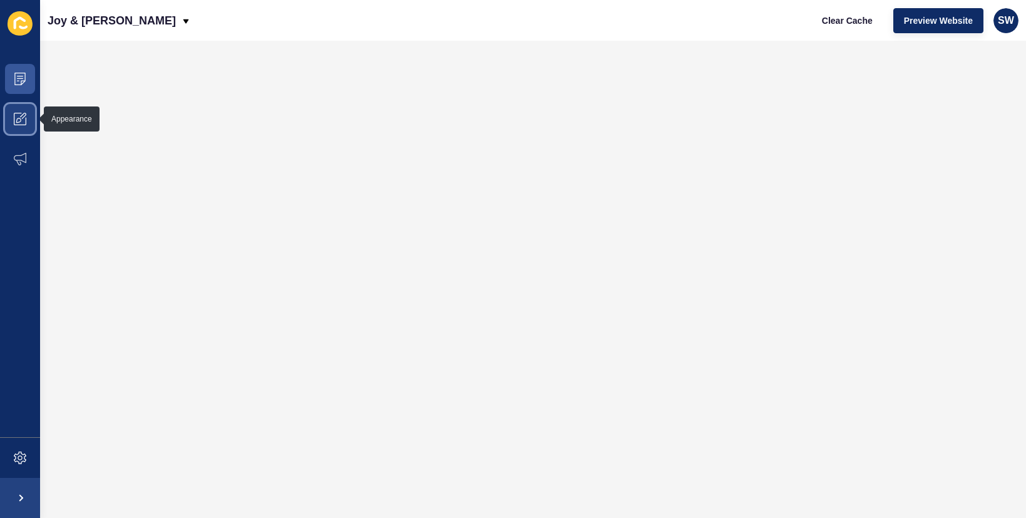
click at [22, 119] on icon at bounding box center [20, 119] width 13 height 13
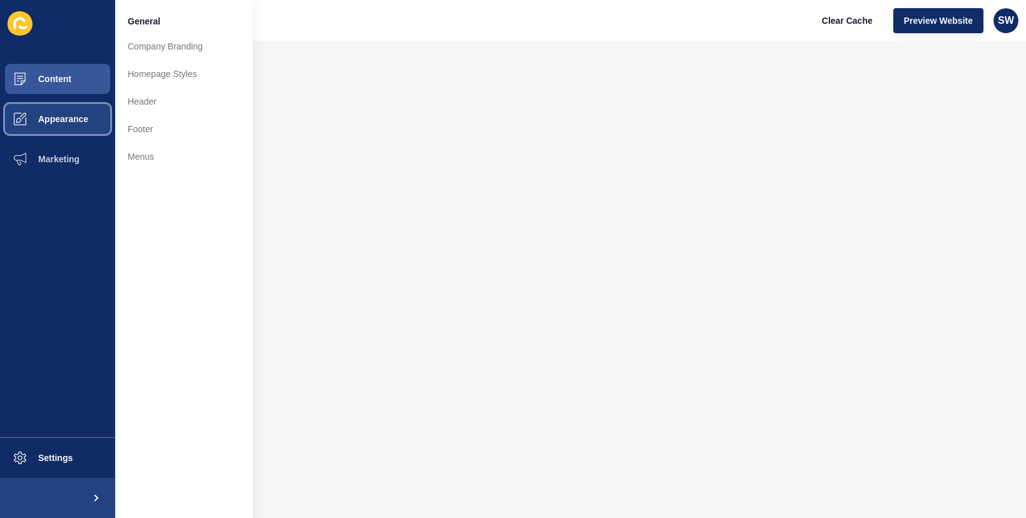
click at [28, 120] on span "Appearance" at bounding box center [43, 119] width 90 height 10
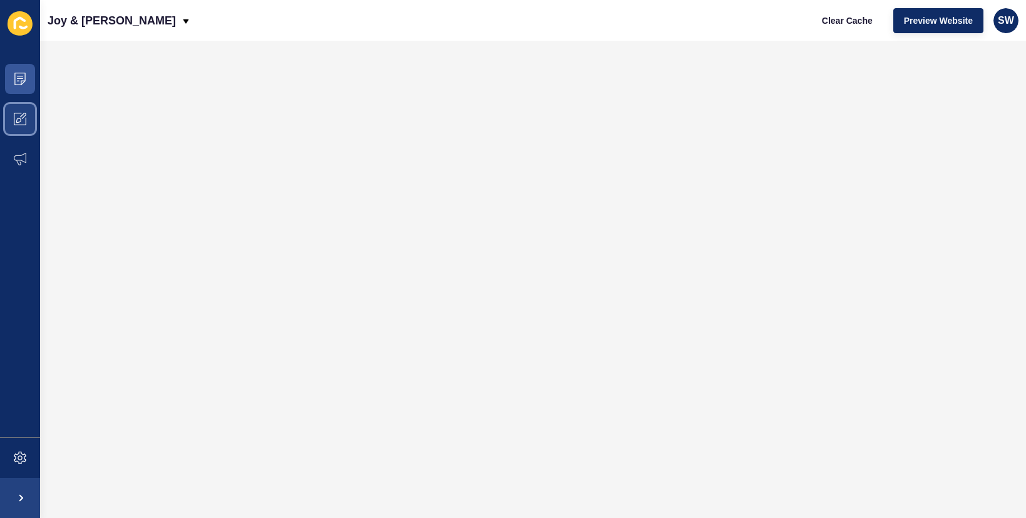
click at [22, 121] on icon at bounding box center [20, 119] width 13 height 13
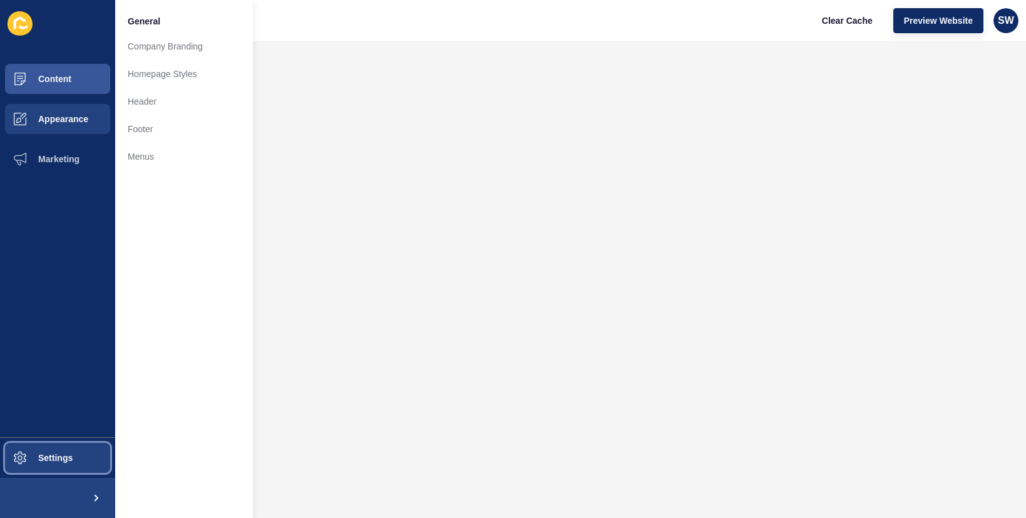
click at [39, 466] on span at bounding box center [20, 458] width 40 height 40
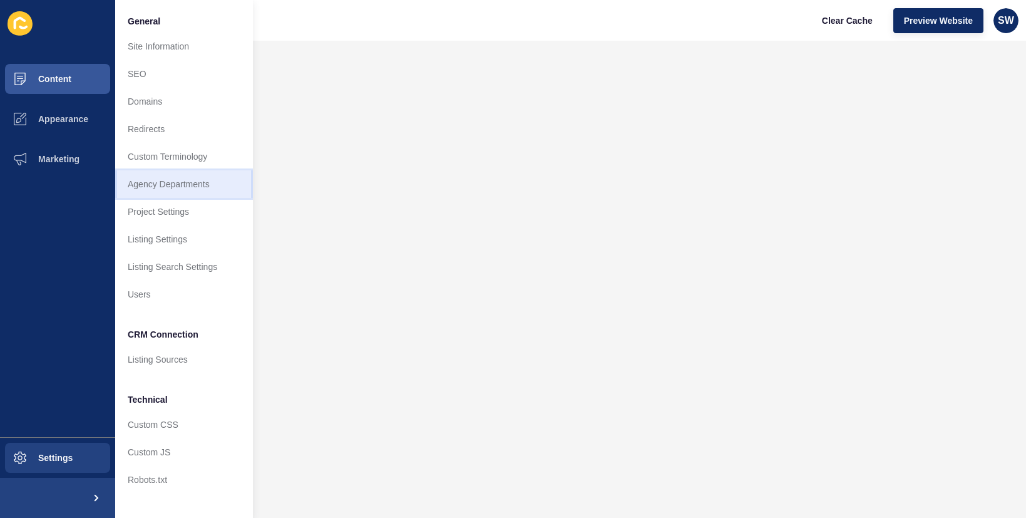
click at [176, 180] on link "Agency Departments" at bounding box center [184, 184] width 138 height 28
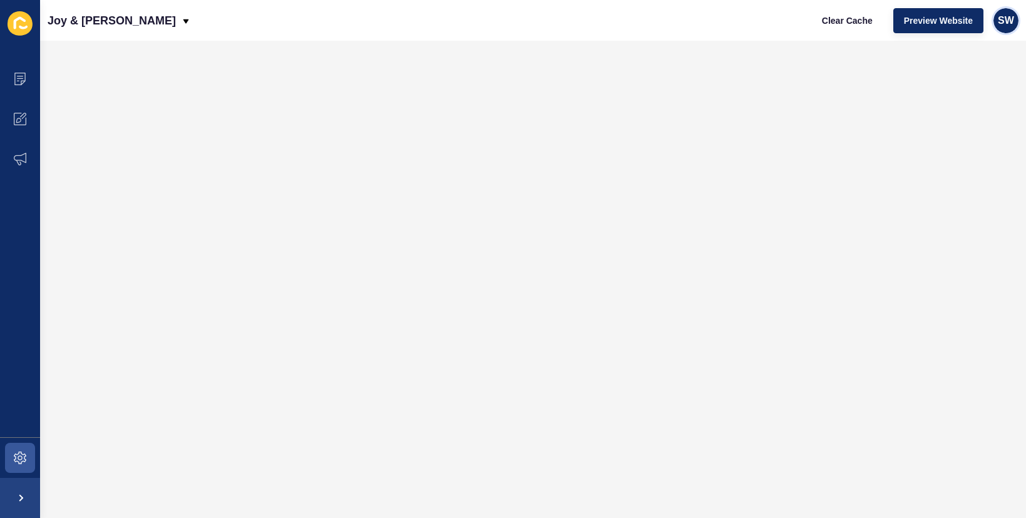
click at [1000, 16] on span "SW" at bounding box center [1006, 20] width 16 height 13
click at [958, 52] on link "[PERSON_NAME]" at bounding box center [960, 50] width 92 height 28
click at [23, 81] on icon at bounding box center [20, 79] width 13 height 13
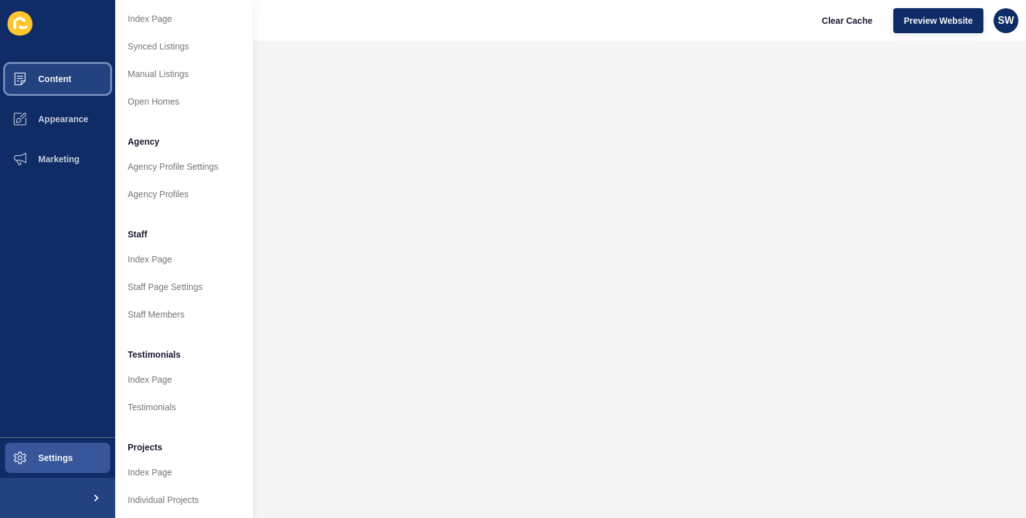
scroll to position [225, 0]
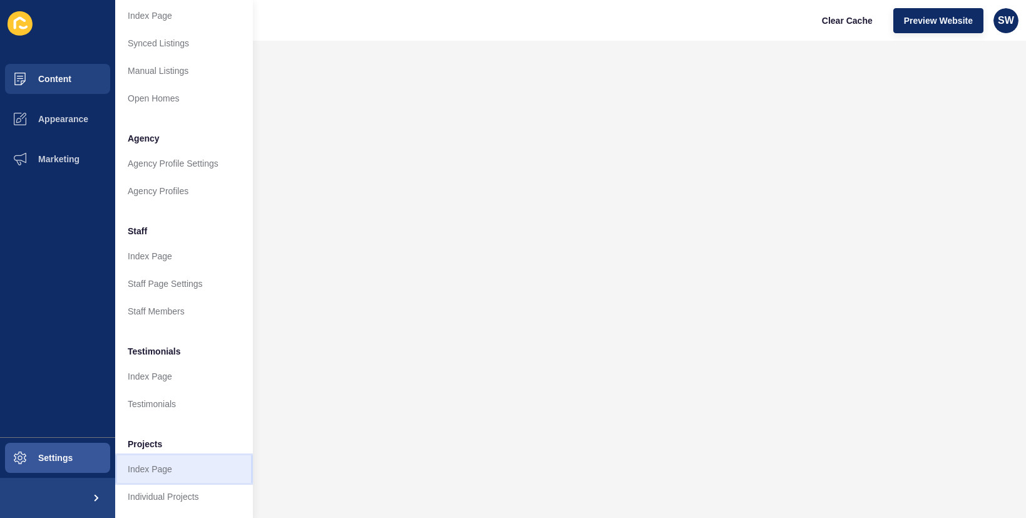
click at [180, 459] on link "Index Page" at bounding box center [184, 469] width 138 height 28
